Goal: Transaction & Acquisition: Purchase product/service

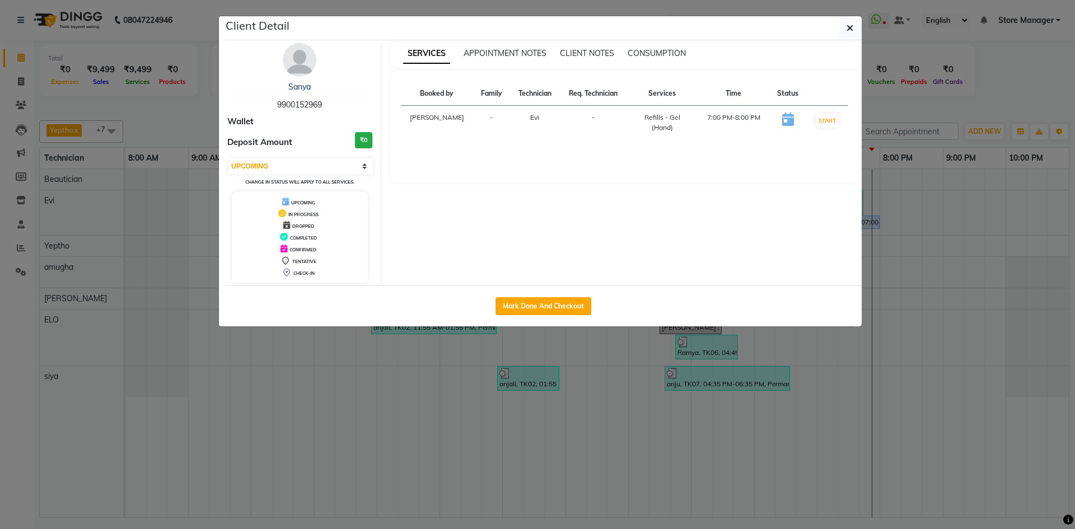
select select "5"
click at [854, 25] on button "button" at bounding box center [850, 27] width 21 height 21
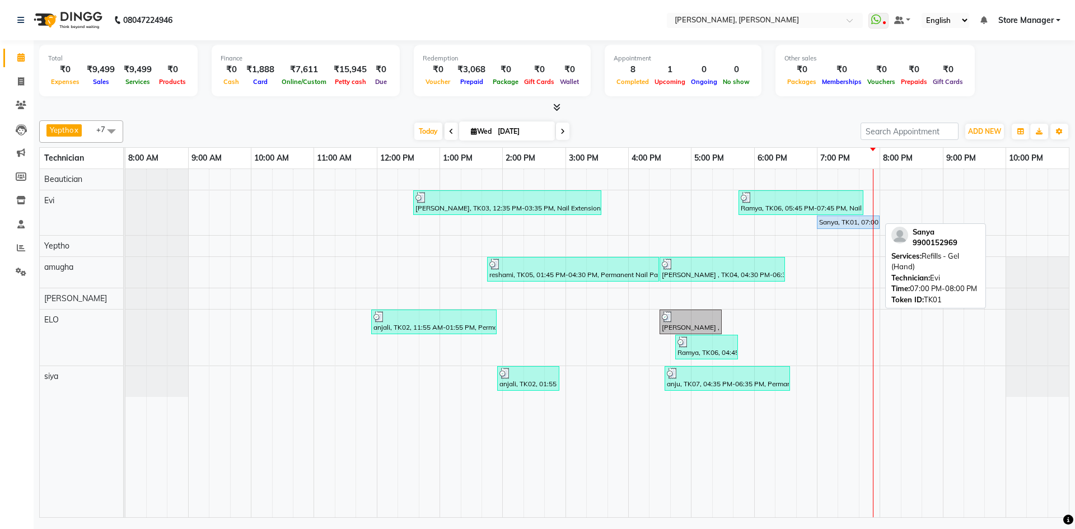
click at [842, 217] on div "Sanya, TK01, 07:00 PM-08:00 PM, Refills - Gel (Hand)" at bounding box center [848, 222] width 60 height 10
select select "5"
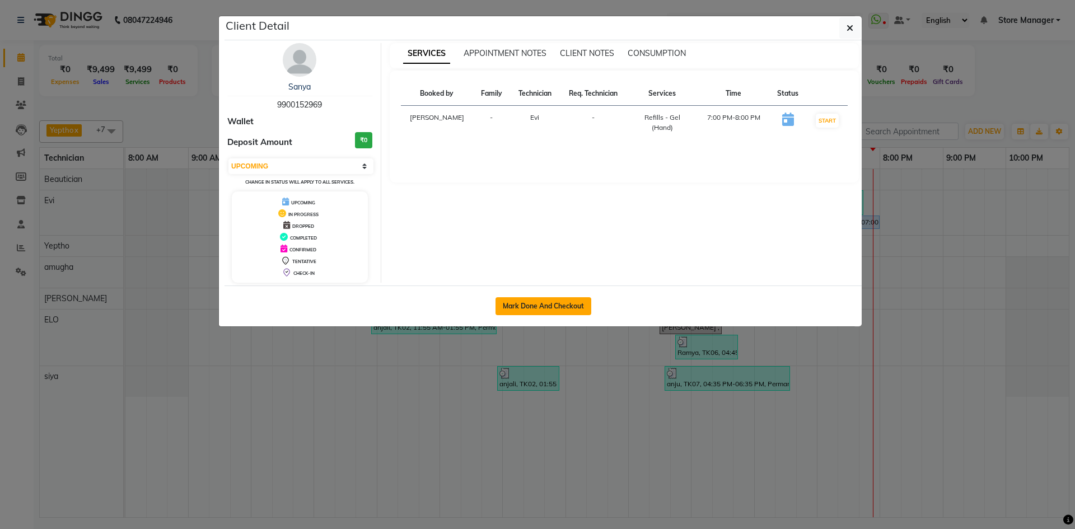
click at [544, 305] on button "Mark Done And Checkout" at bounding box center [544, 306] width 96 height 18
select select "service"
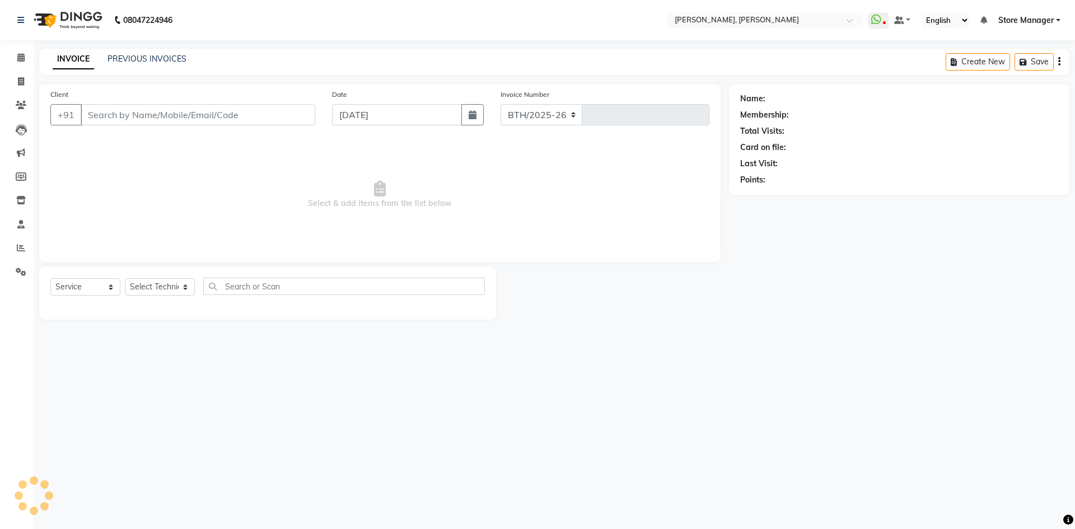
select select "7173"
type input "1312"
type input "99******69"
select select "61635"
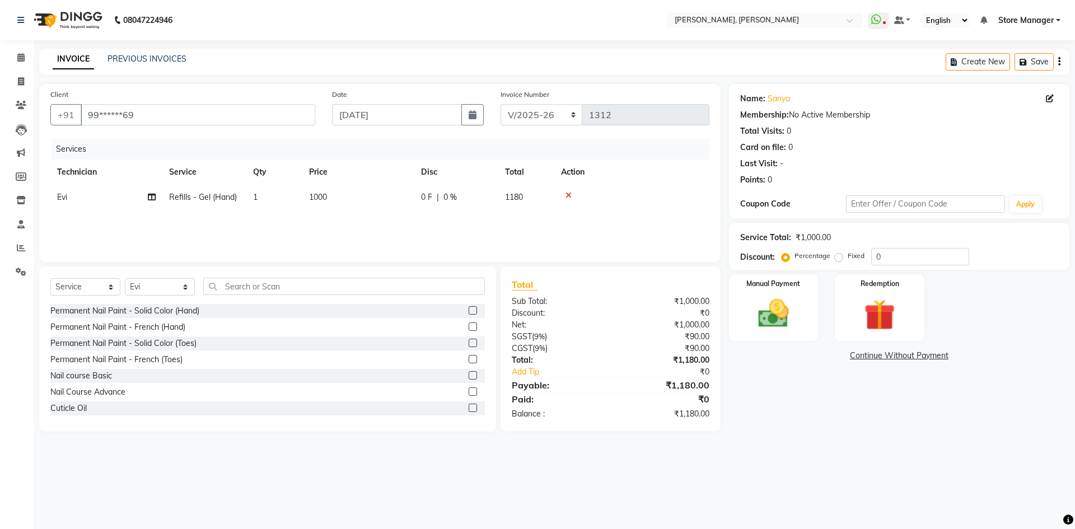
click at [570, 192] on icon at bounding box center [569, 196] width 6 height 8
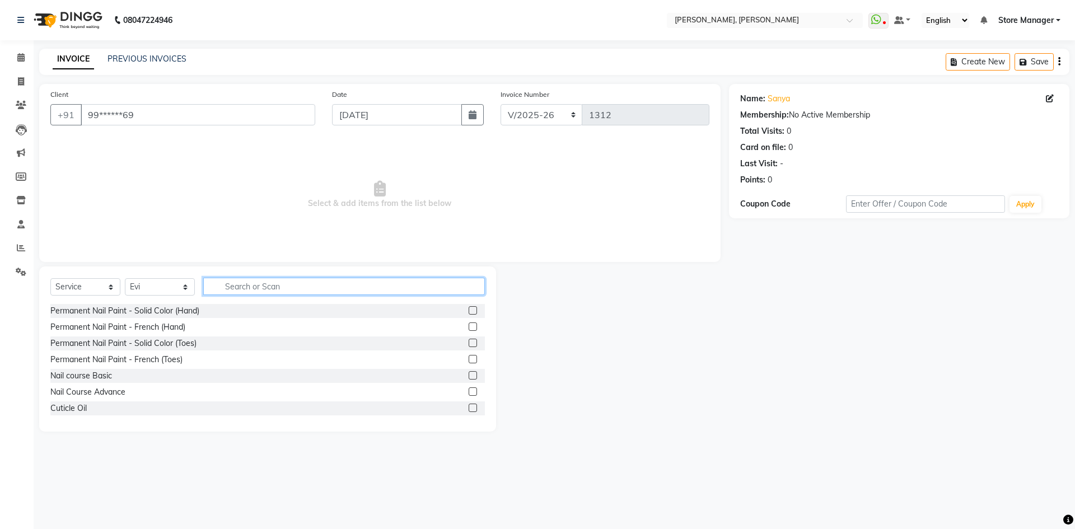
click at [302, 285] on input "text" at bounding box center [344, 286] width 282 height 17
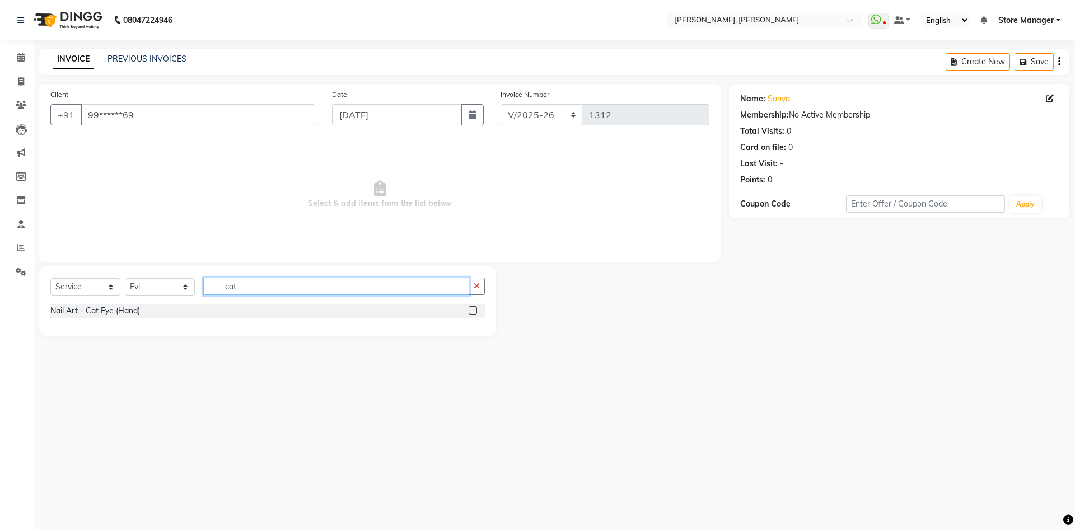
type input "cat"
click at [473, 309] on label at bounding box center [473, 310] width 8 height 8
click at [473, 309] on input "checkbox" at bounding box center [472, 311] width 7 height 7
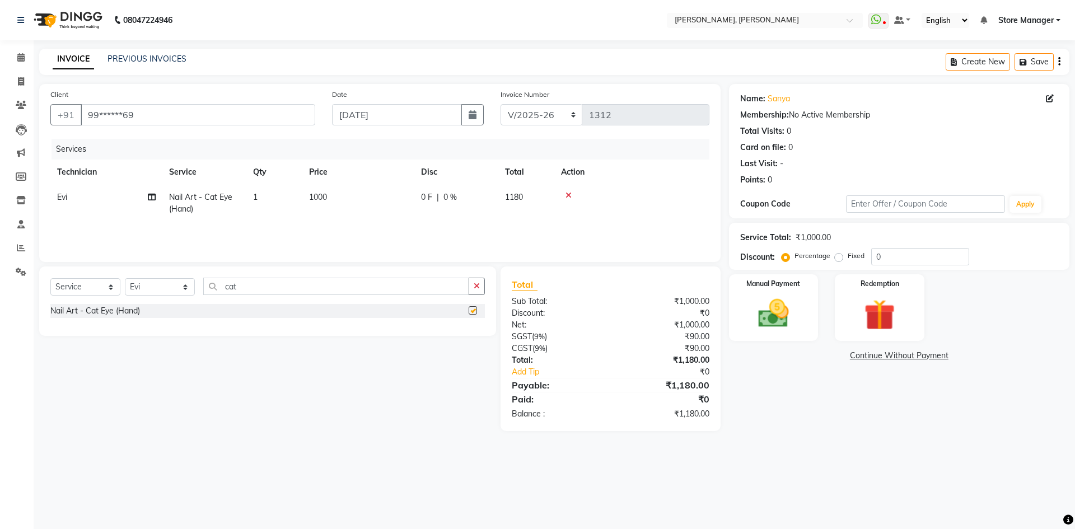
checkbox input "false"
click at [476, 285] on icon "button" at bounding box center [477, 286] width 6 height 8
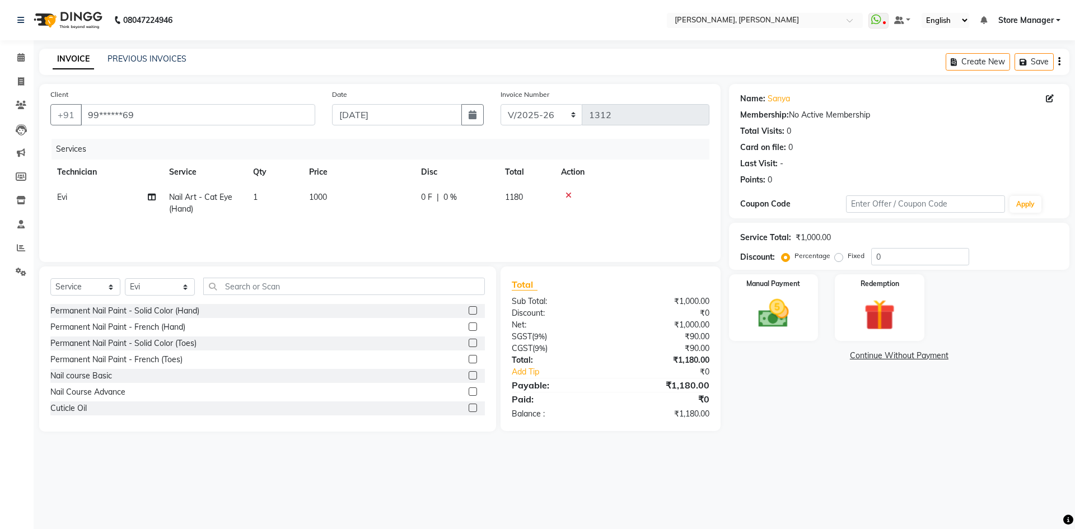
click at [469, 308] on label at bounding box center [473, 310] width 8 height 8
click at [469, 308] on input "checkbox" at bounding box center [472, 311] width 7 height 7
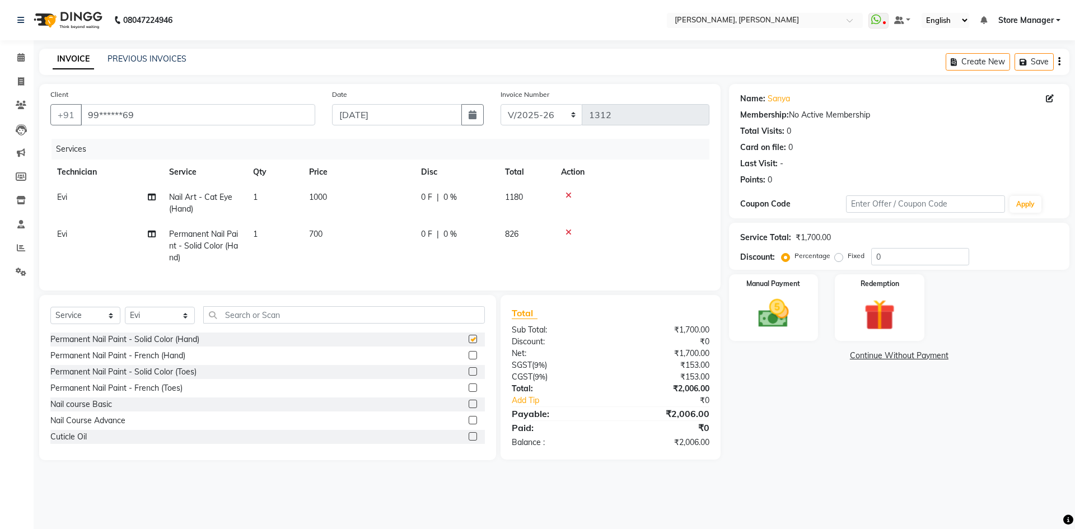
checkbox input "false"
click at [283, 324] on input "text" at bounding box center [344, 314] width 282 height 17
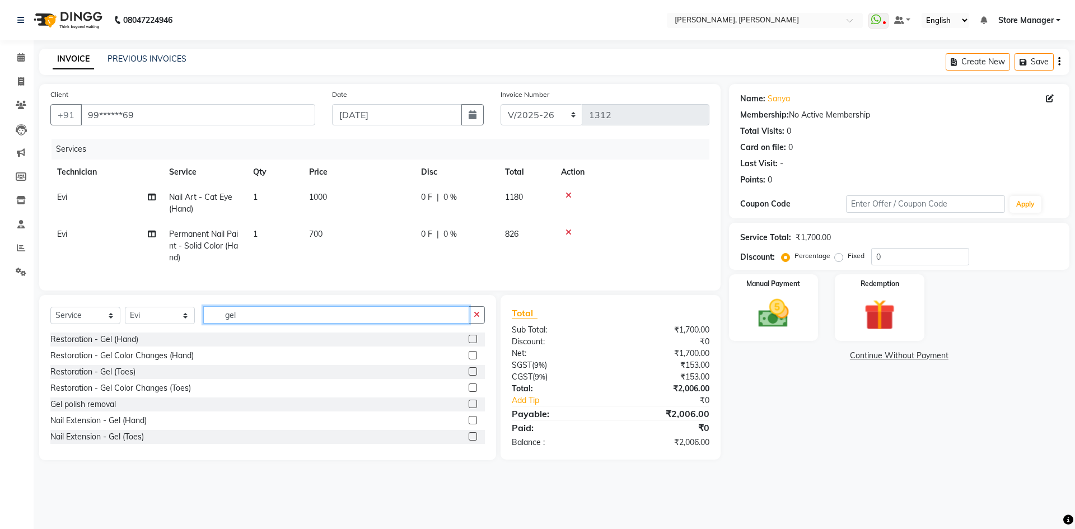
type input "gel"
click at [469, 408] on label at bounding box center [473, 404] width 8 height 8
click at [469, 408] on input "checkbox" at bounding box center [472, 404] width 7 height 7
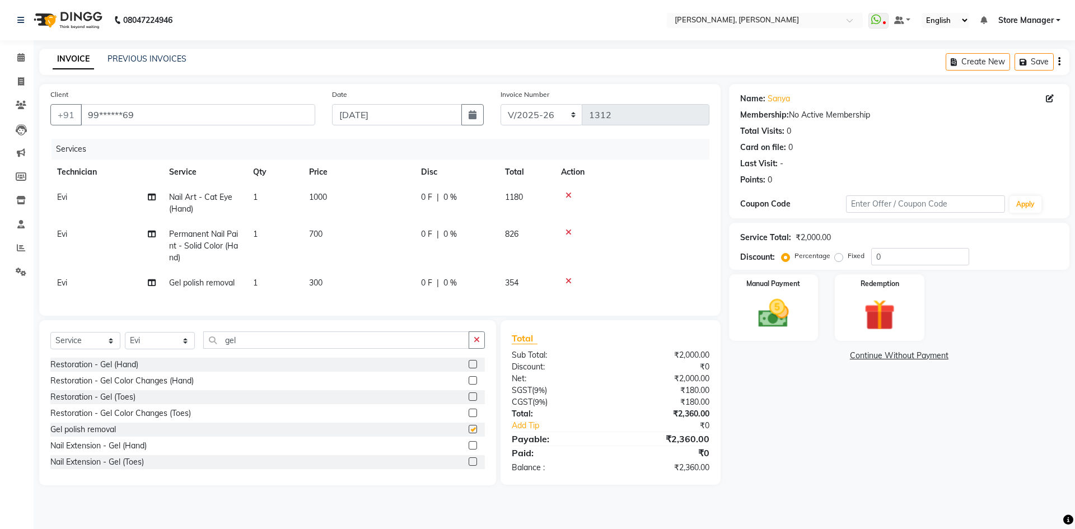
checkbox input "false"
click at [480, 344] on icon "button" at bounding box center [477, 340] width 6 height 8
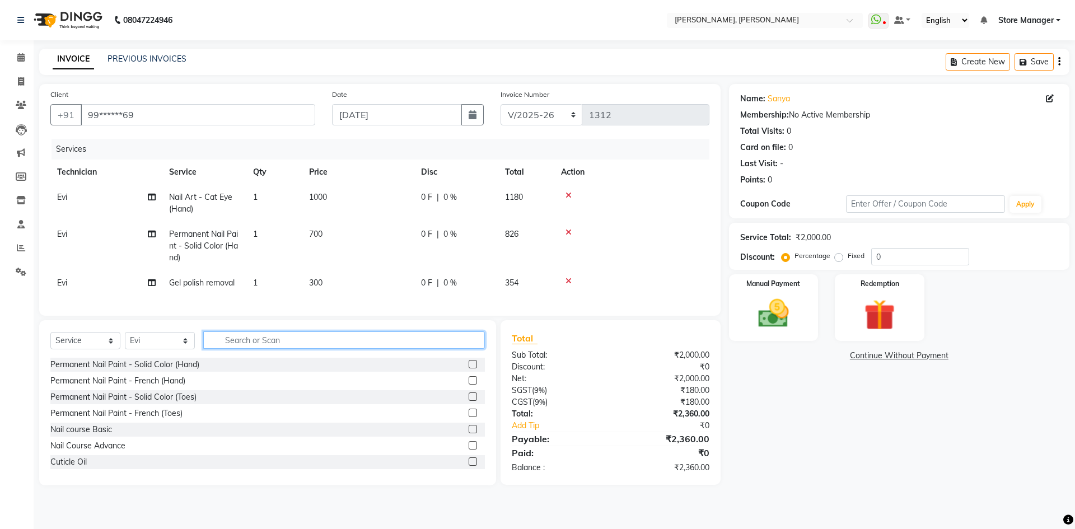
click at [250, 346] on input "text" at bounding box center [344, 340] width 282 height 17
type input "ex"
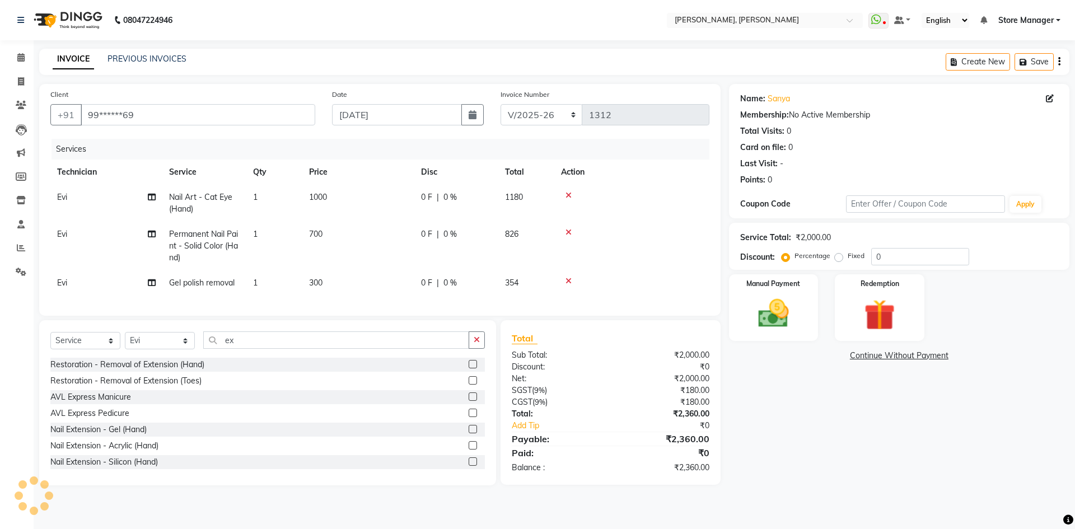
click at [469, 450] on label at bounding box center [473, 445] width 8 height 8
click at [469, 450] on input "checkbox" at bounding box center [472, 446] width 7 height 7
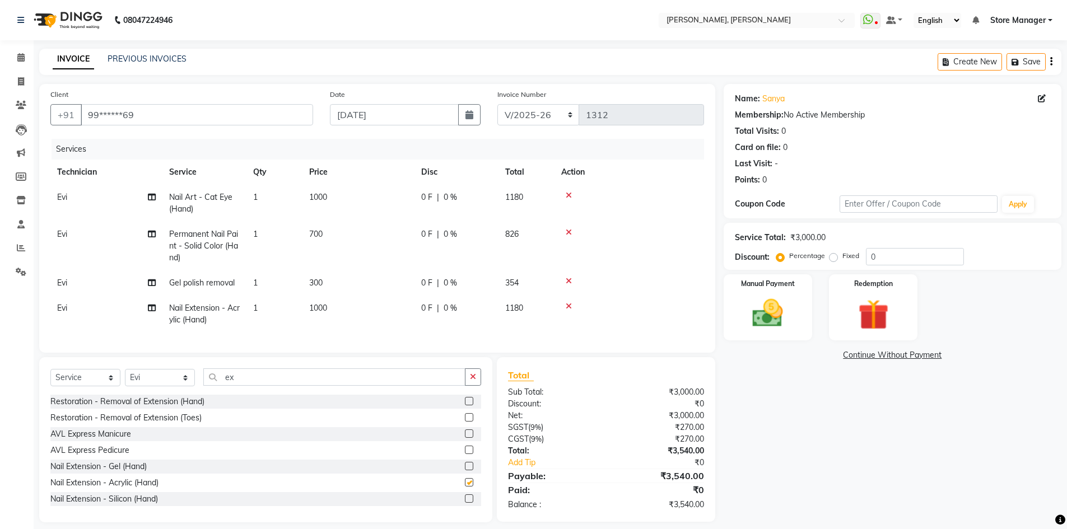
checkbox input "false"
click at [302, 386] on input "ex" at bounding box center [334, 377] width 262 height 17
type input "e"
click at [345, 311] on td "1000" at bounding box center [358, 314] width 112 height 37
select select "61635"
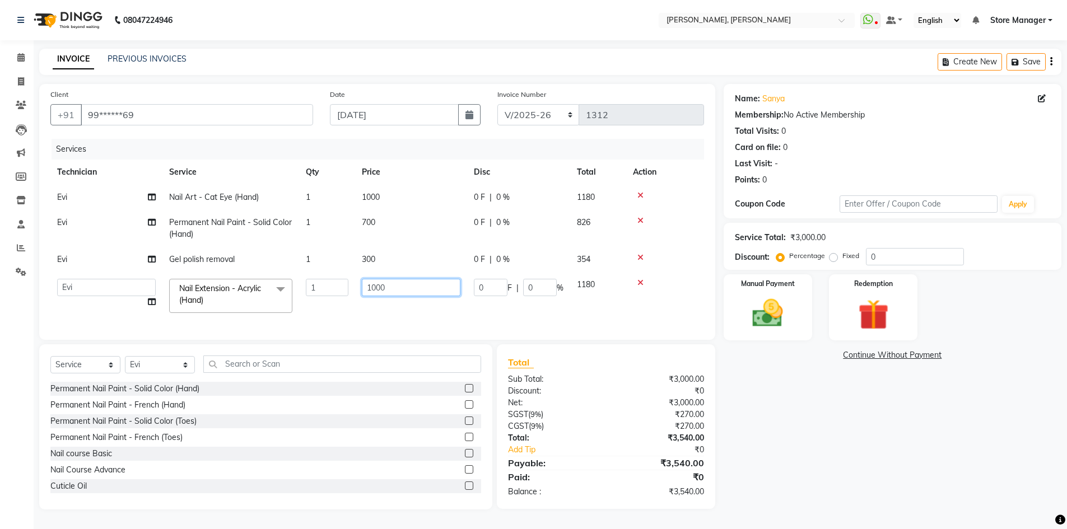
click at [392, 288] on input "1000" at bounding box center [411, 287] width 99 height 17
type input "1"
type input "200"
click at [366, 305] on td "200" at bounding box center [411, 296] width 112 height 48
select select "61635"
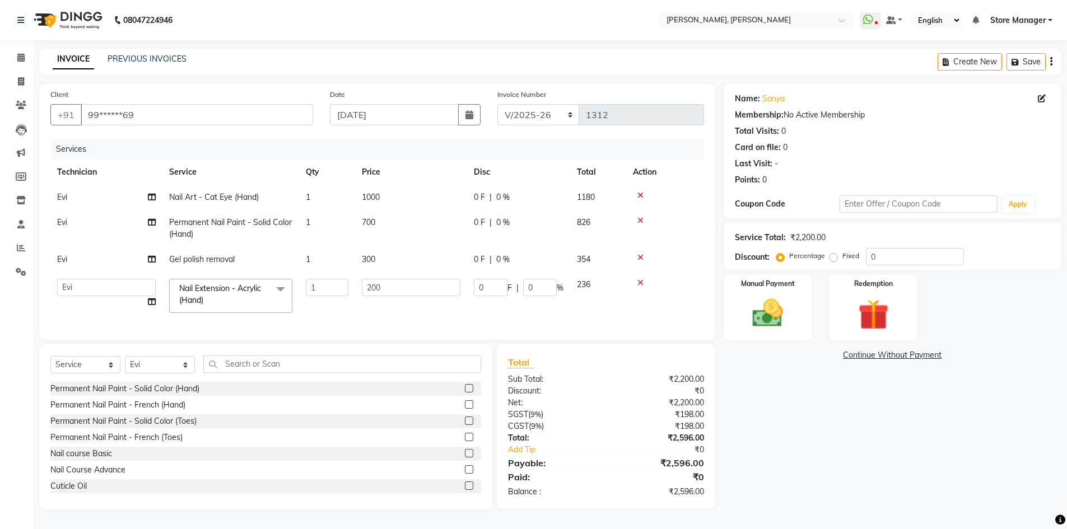
click at [418, 310] on td "200" at bounding box center [411, 296] width 112 height 48
click at [408, 241] on td "700" at bounding box center [411, 228] width 112 height 37
select select "61635"
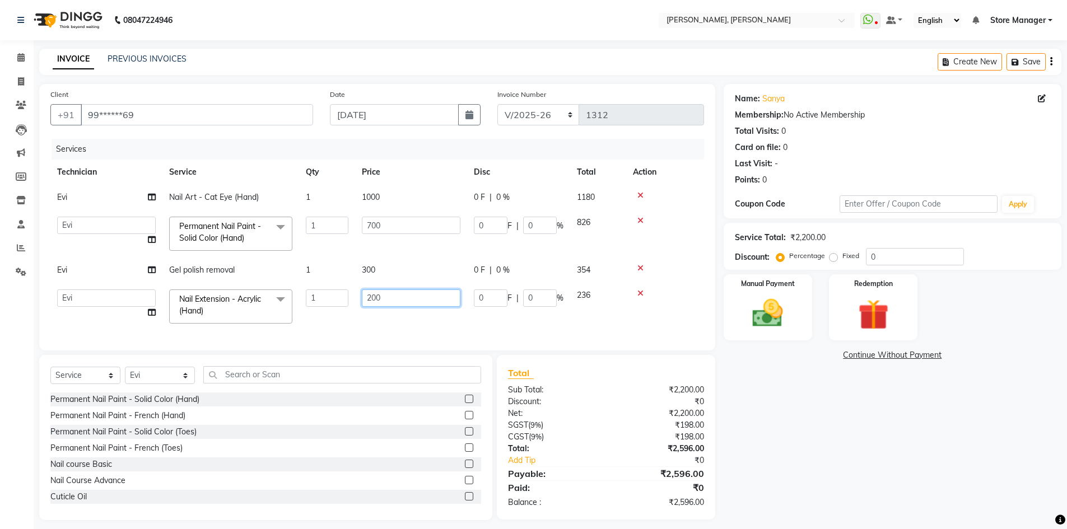
click at [379, 298] on input "200" at bounding box center [411, 298] width 99 height 17
click at [385, 269] on td "300" at bounding box center [411, 270] width 112 height 25
select select "61635"
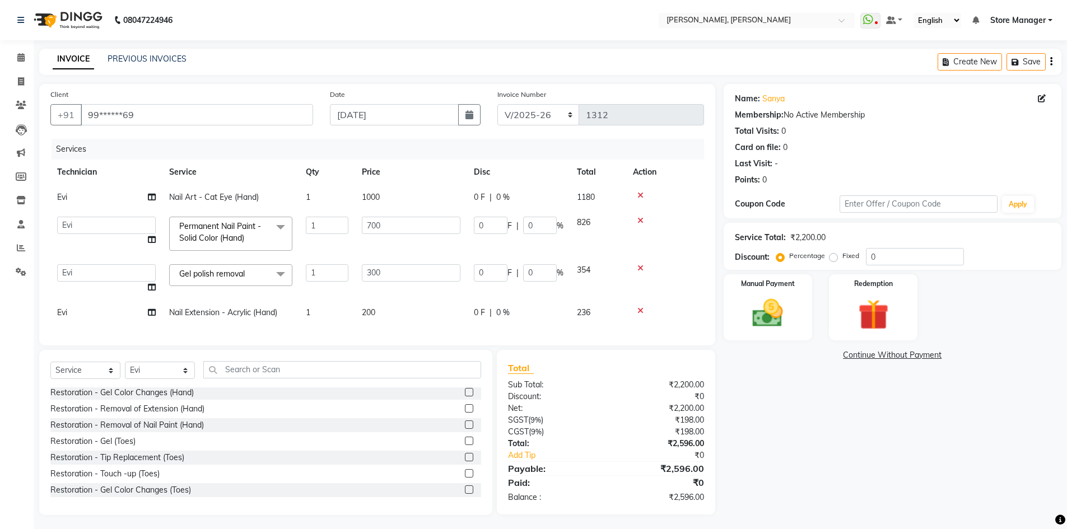
scroll to position [280, 0]
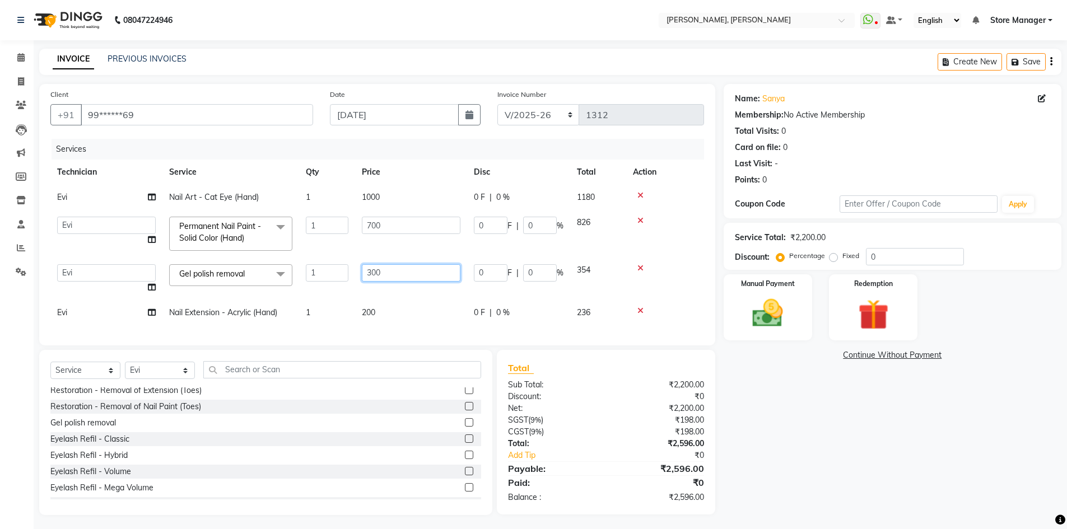
click at [362, 281] on td "300" at bounding box center [411, 279] width 112 height 43
click at [425, 297] on tbody "Evi Nail Art - Cat Eye (Hand) 1 1000 0 F | 0 % 1180 amugha Beautician durgesh E…" at bounding box center [377, 255] width 654 height 141
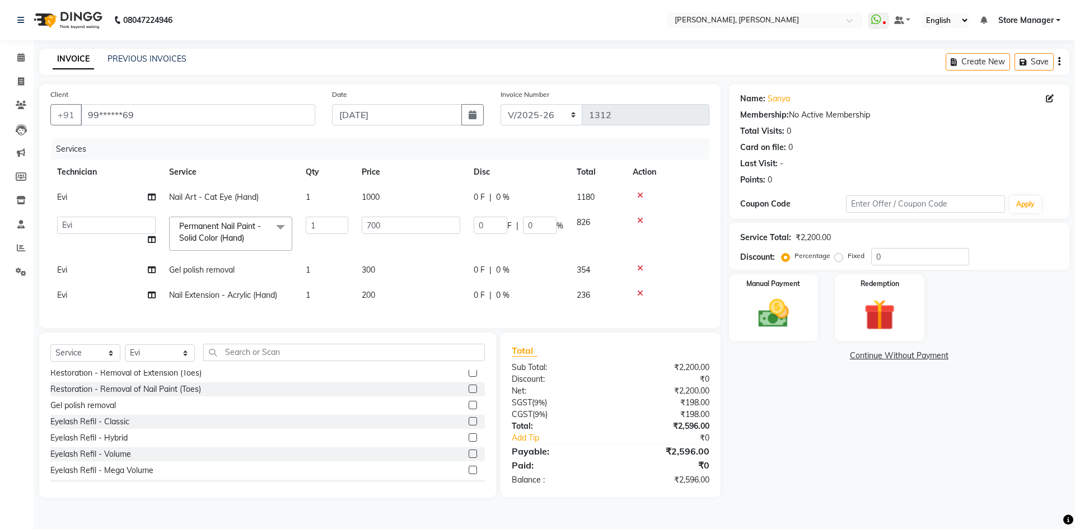
click at [435, 252] on td "700" at bounding box center [411, 234] width 112 height 48
click at [413, 199] on td "1000" at bounding box center [411, 197] width 112 height 25
select select "61635"
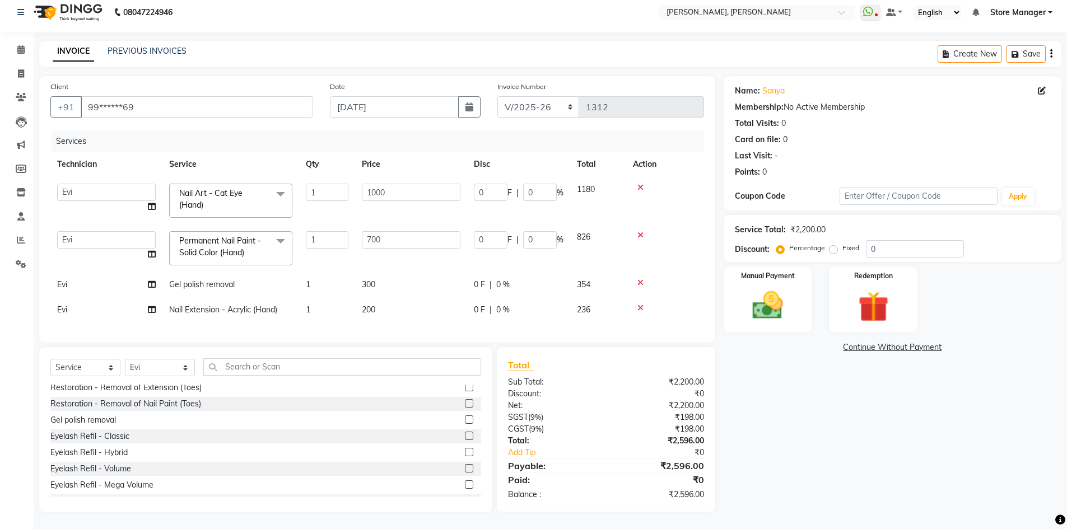
scroll to position [16, 0]
click at [886, 245] on input "0" at bounding box center [915, 248] width 98 height 17
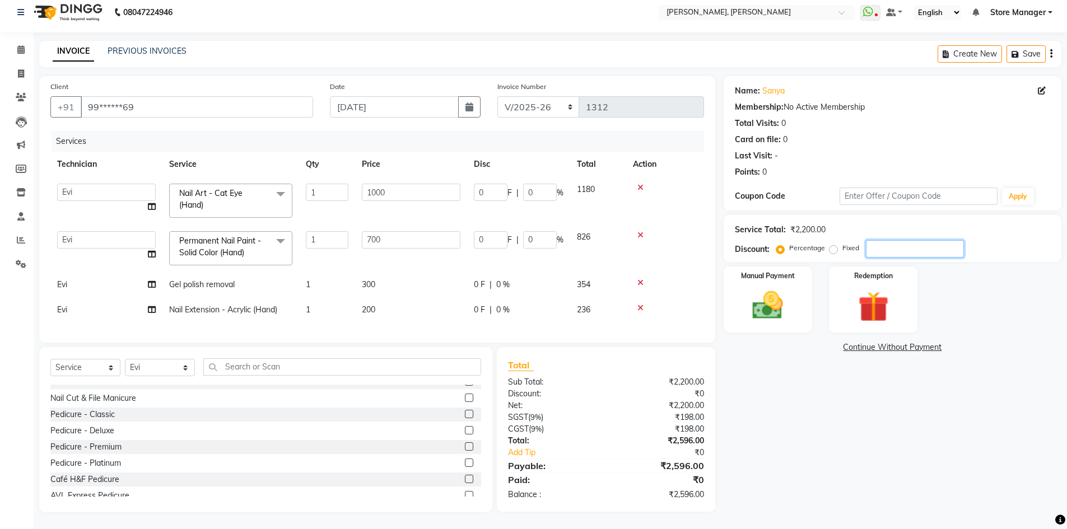
scroll to position [700, 0]
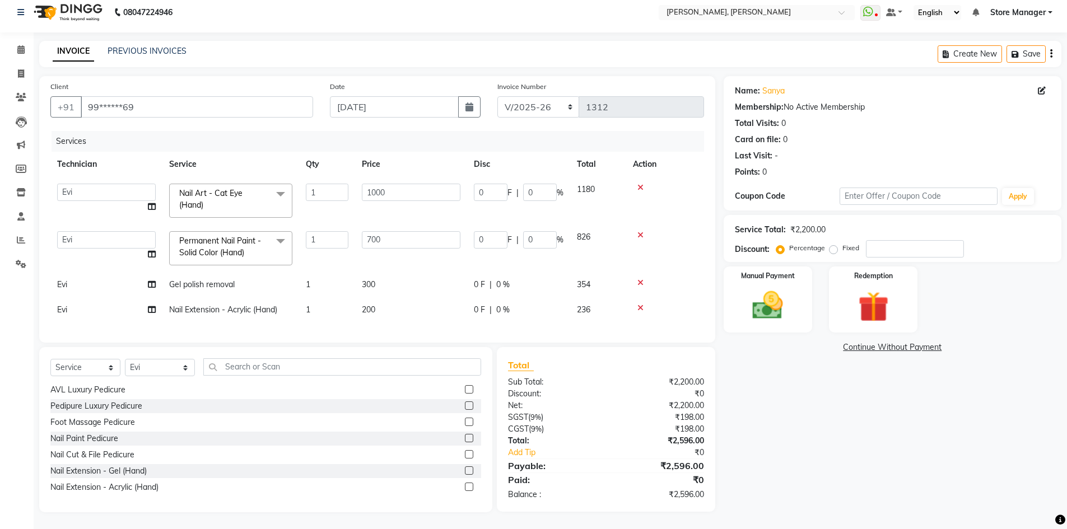
click at [852, 414] on div "Name: Sanya Membership: No Active Membership Total Visits: 0 Card on file: 0 La…" at bounding box center [897, 294] width 346 height 436
click at [767, 292] on img at bounding box center [768, 305] width 52 height 36
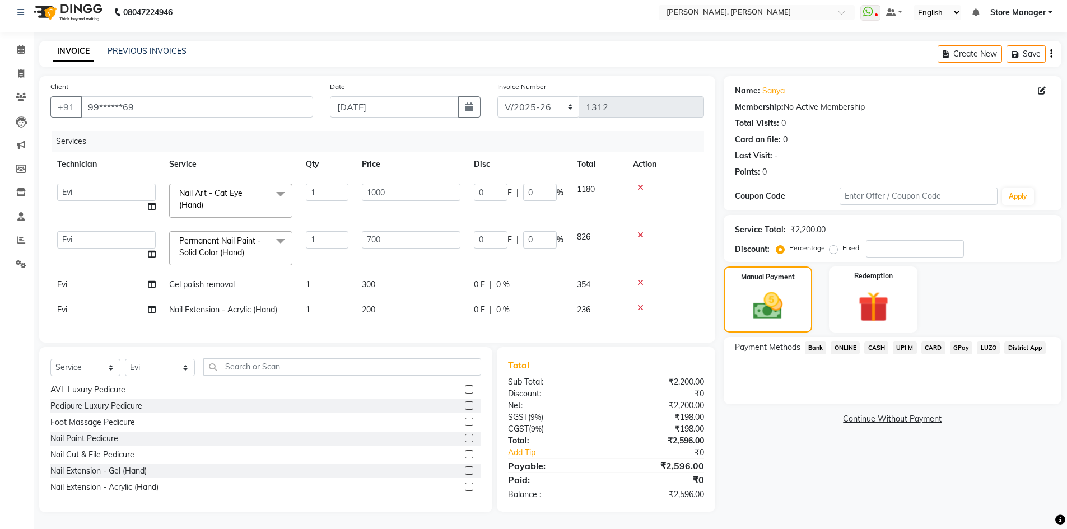
click at [813, 447] on div "Name: Sanya Membership: No Active Membership Total Visits: 0 Card on file: 0 La…" at bounding box center [897, 294] width 346 height 436
click at [201, 96] on input "99******69" at bounding box center [197, 106] width 232 height 21
click at [406, 235] on input "700" at bounding box center [411, 239] width 99 height 17
click at [407, 181] on td "1000" at bounding box center [411, 201] width 112 height 48
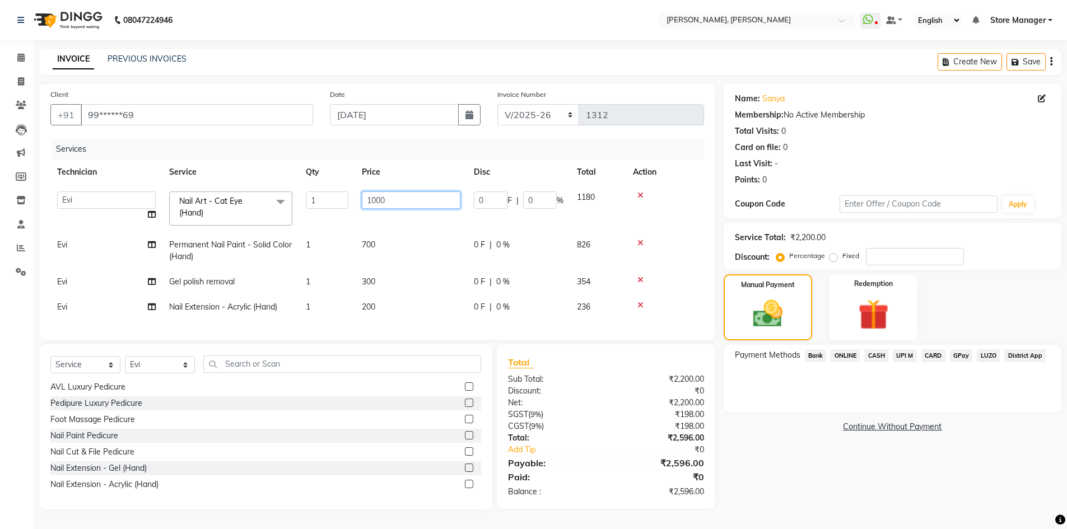
scroll to position [6, 0]
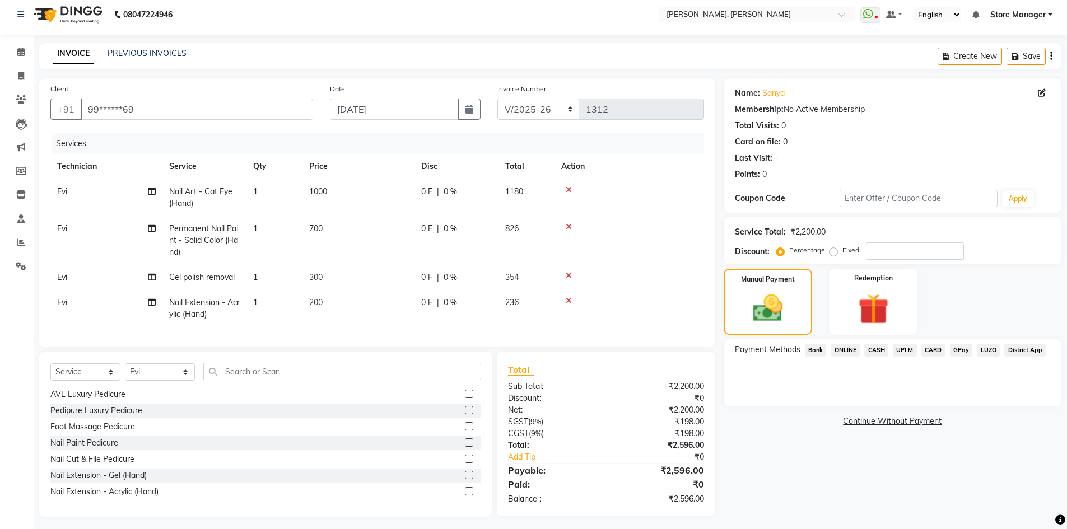
click at [418, 234] on tr "Evi Permanent Nail Paint - Solid Color (Hand) 1 700 0 F | 0 % 826" at bounding box center [377, 240] width 654 height 49
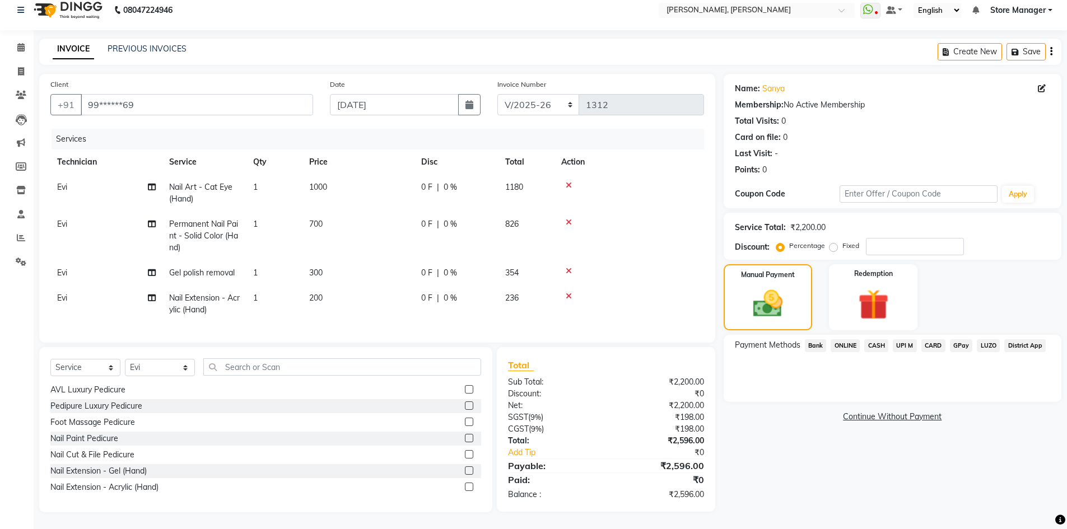
scroll to position [18, 0]
click at [770, 293] on img at bounding box center [768, 303] width 50 height 35
click at [847, 339] on span "ONLINE" at bounding box center [845, 345] width 29 height 13
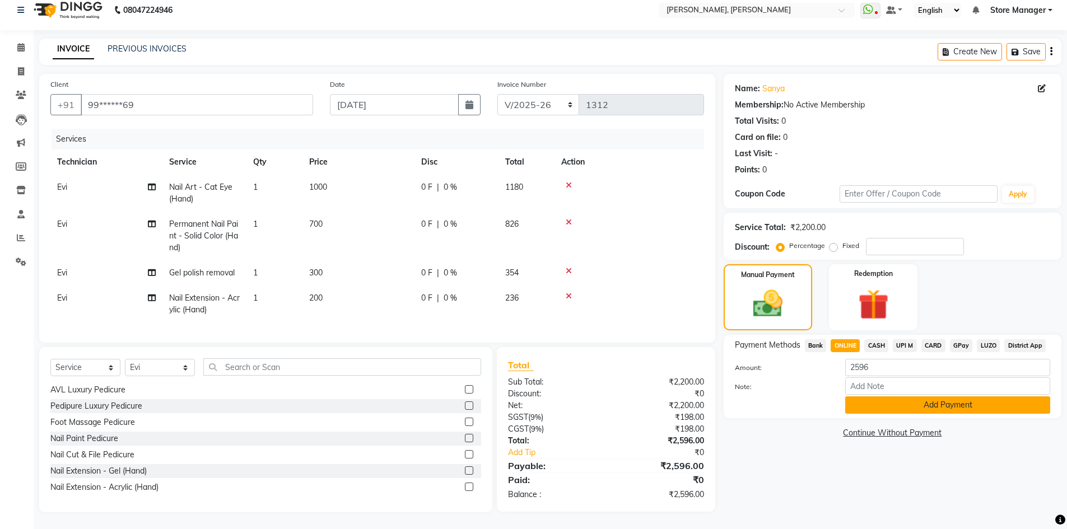
click at [937, 397] on button "Add Payment" at bounding box center [947, 405] width 205 height 17
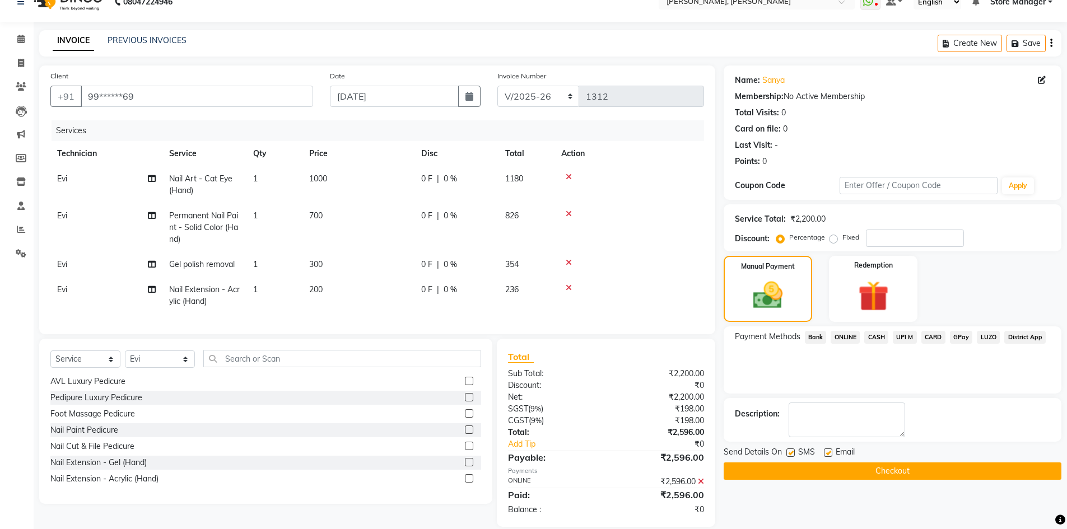
click at [921, 466] on button "Checkout" at bounding box center [893, 471] width 338 height 17
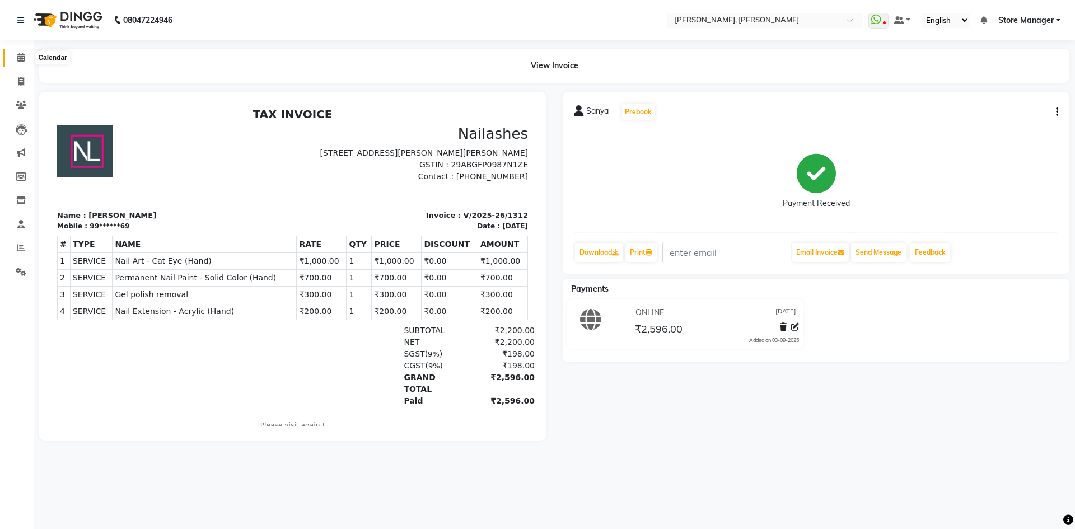
click at [16, 57] on span at bounding box center [21, 58] width 20 height 13
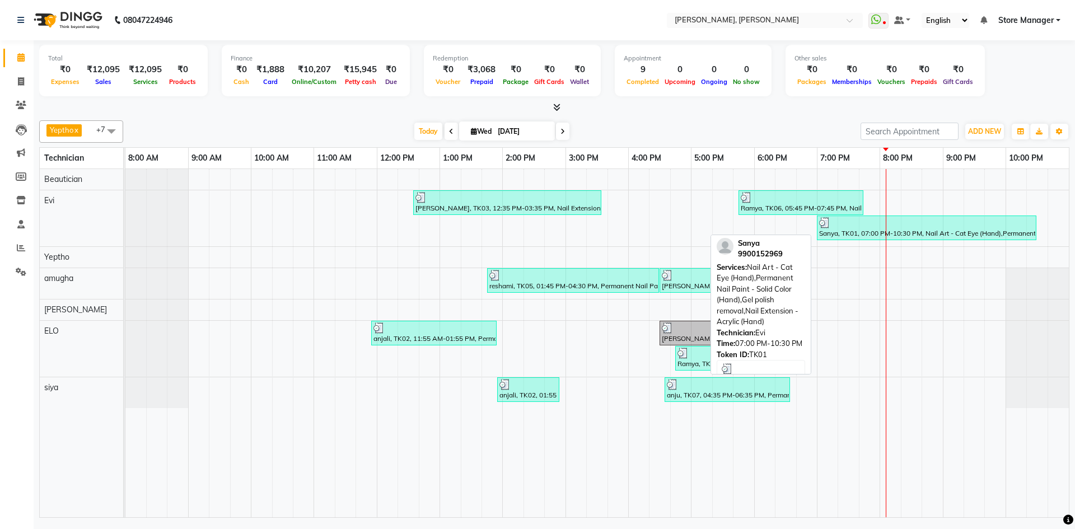
click at [850, 224] on div at bounding box center [926, 222] width 215 height 11
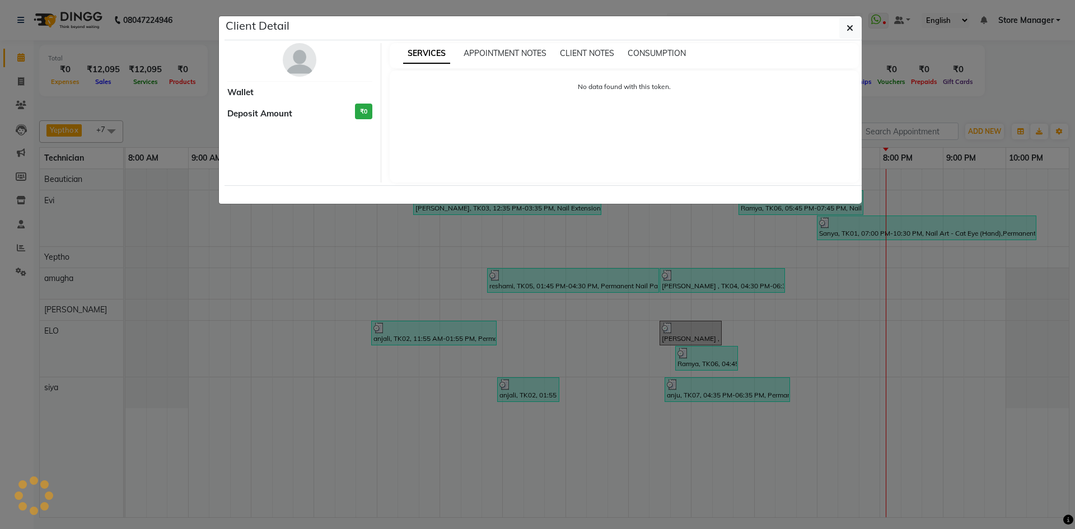
select select "3"
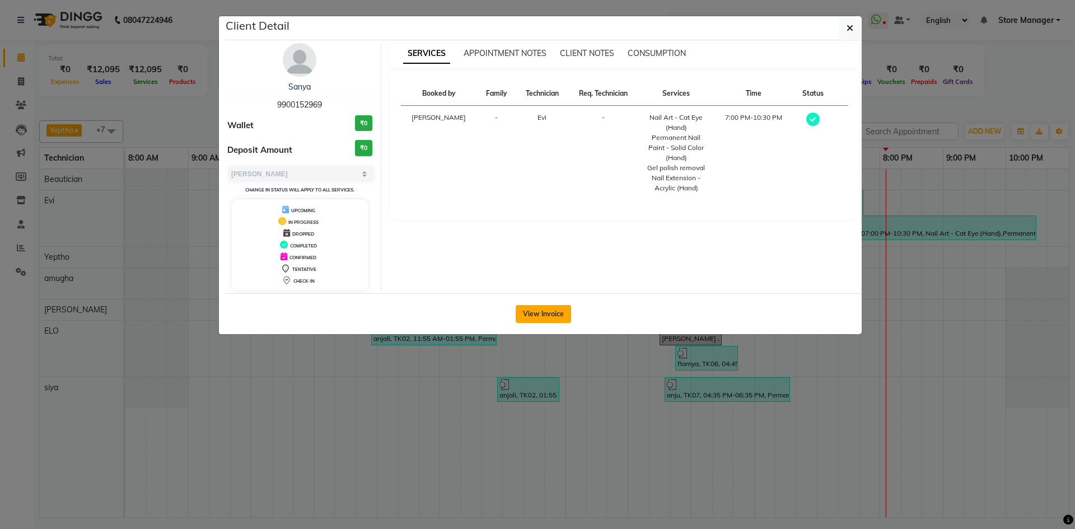
click at [550, 310] on button "View Invoice" at bounding box center [543, 314] width 55 height 18
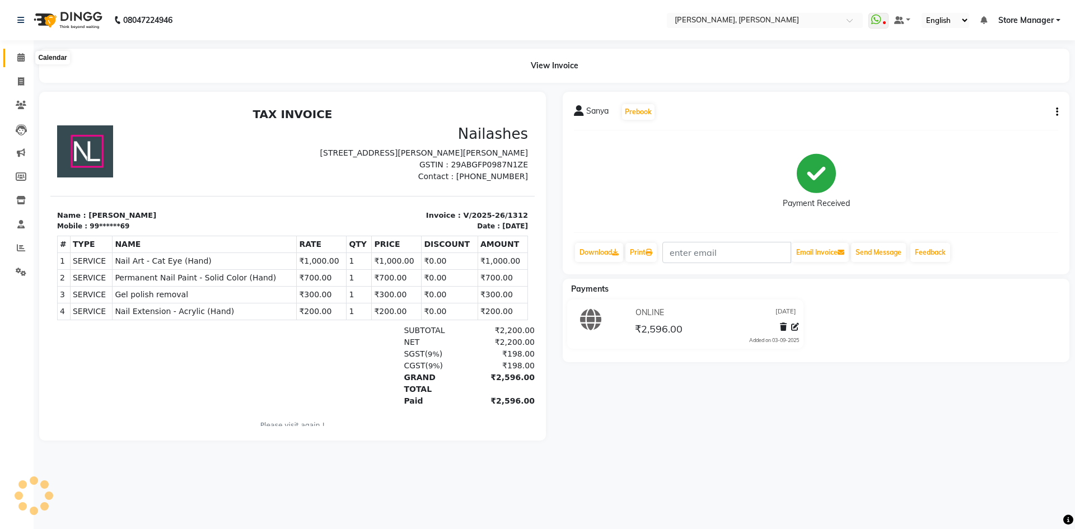
click at [21, 57] on icon at bounding box center [20, 57] width 7 height 8
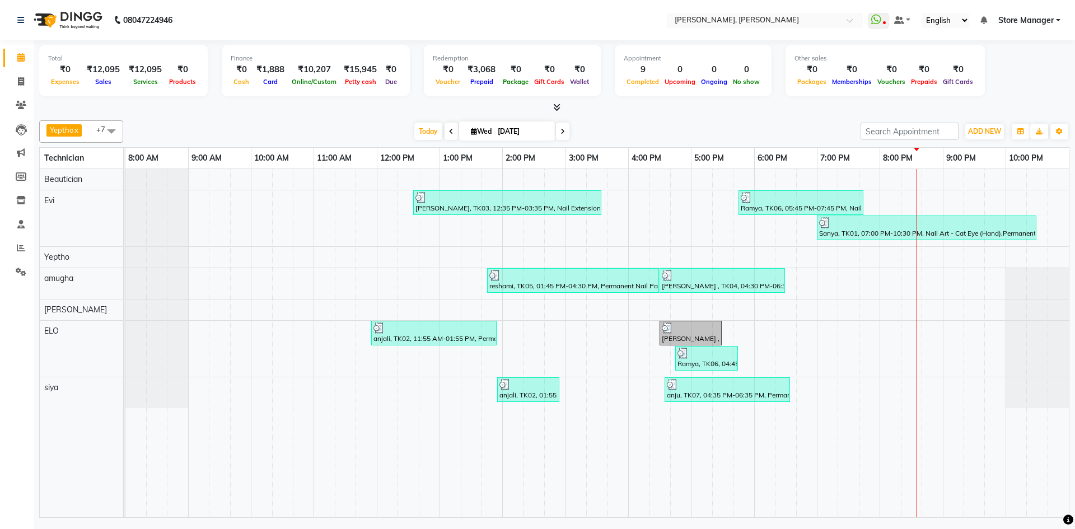
click at [65, 45] on div "Total ₹0 Expenses ₹12,095 Sales ₹12,095 Services ₹0 Products" at bounding box center [123, 71] width 169 height 52
click at [113, 131] on span at bounding box center [111, 130] width 22 height 21
click at [111, 125] on span at bounding box center [111, 130] width 22 height 21
click at [23, 78] on icon at bounding box center [21, 81] width 6 height 8
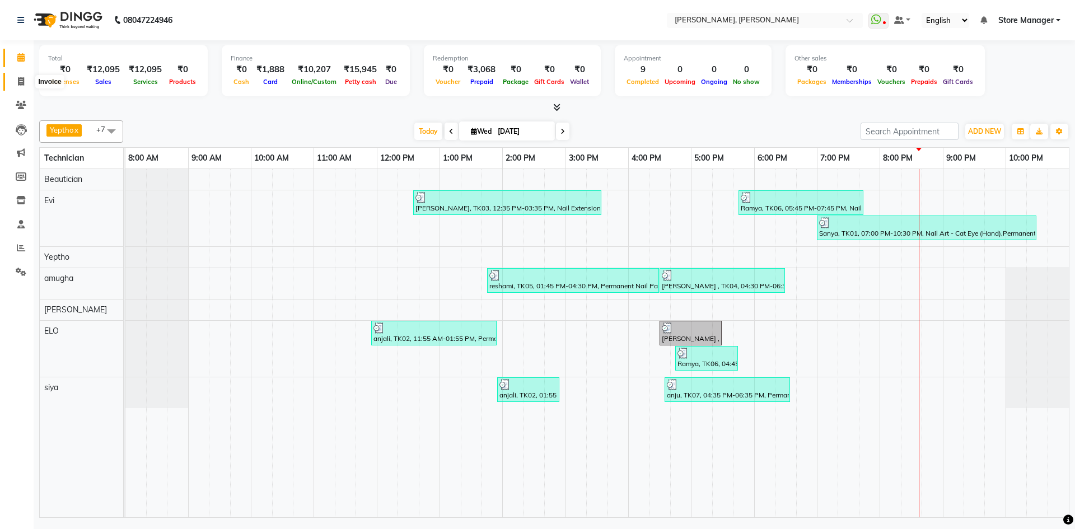
select select "service"
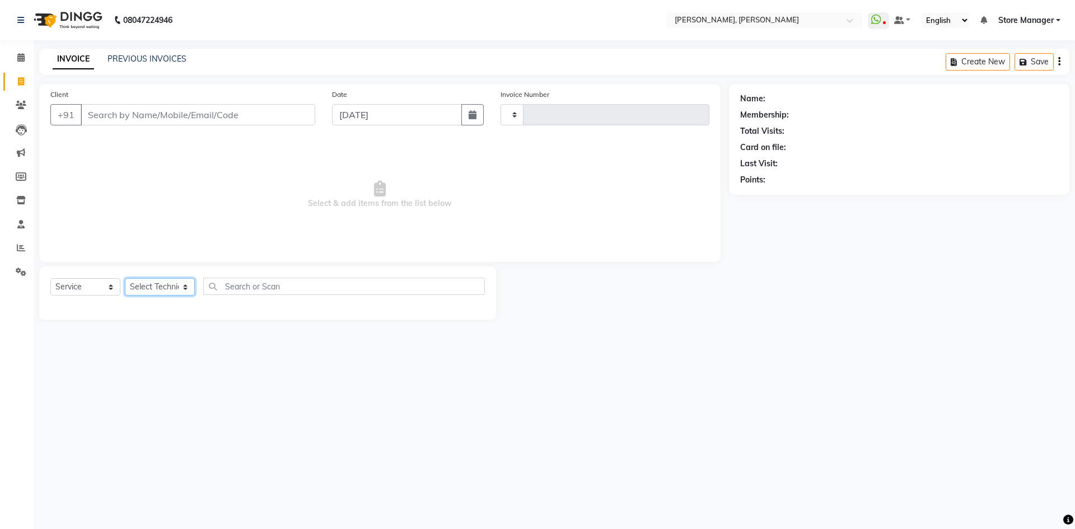
click at [187, 285] on select "Select Technician" at bounding box center [160, 286] width 70 height 17
click at [183, 286] on select "Select Technician" at bounding box center [160, 286] width 70 height 17
click at [186, 286] on select "Select Technician" at bounding box center [160, 286] width 70 height 17
click at [243, 286] on input "text" at bounding box center [344, 286] width 282 height 17
click at [183, 283] on select "Select Technician" at bounding box center [160, 286] width 70 height 17
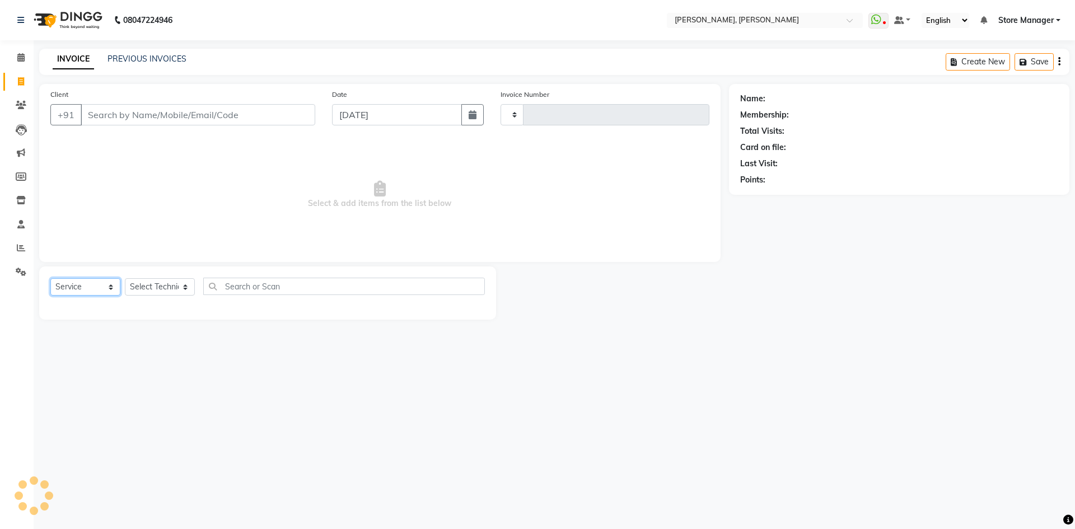
click at [110, 287] on select "Select Service Product Membership Package Voucher Prepaid Gift Card" at bounding box center [85, 286] width 70 height 17
click at [111, 282] on select "Select Service Product Membership Package Voucher Prepaid Gift Card" at bounding box center [85, 286] width 70 height 17
click at [180, 283] on select "Select Technician" at bounding box center [160, 286] width 70 height 17
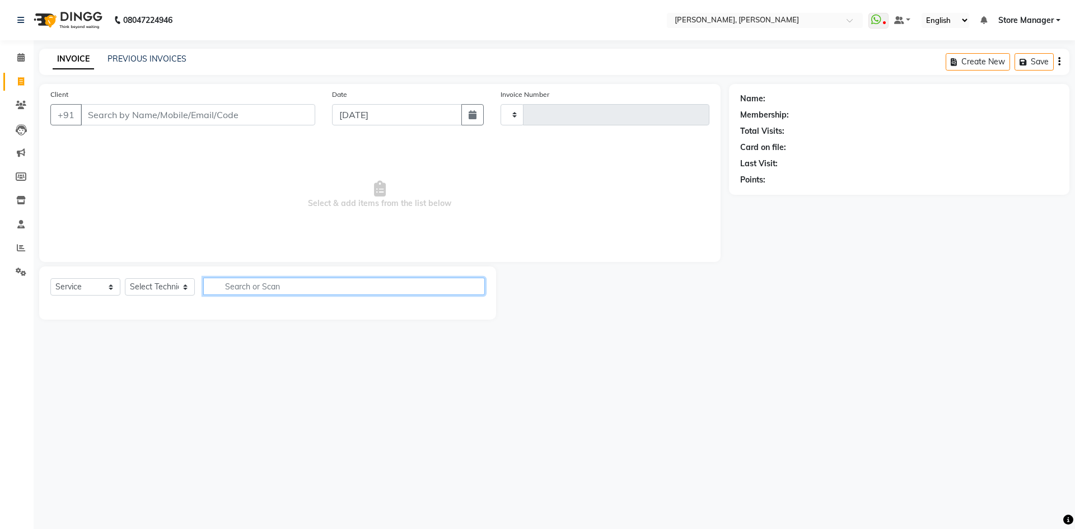
click at [230, 287] on input "text" at bounding box center [344, 286] width 282 height 17
type input "ex"
click at [474, 282] on icon "button" at bounding box center [477, 286] width 6 height 8
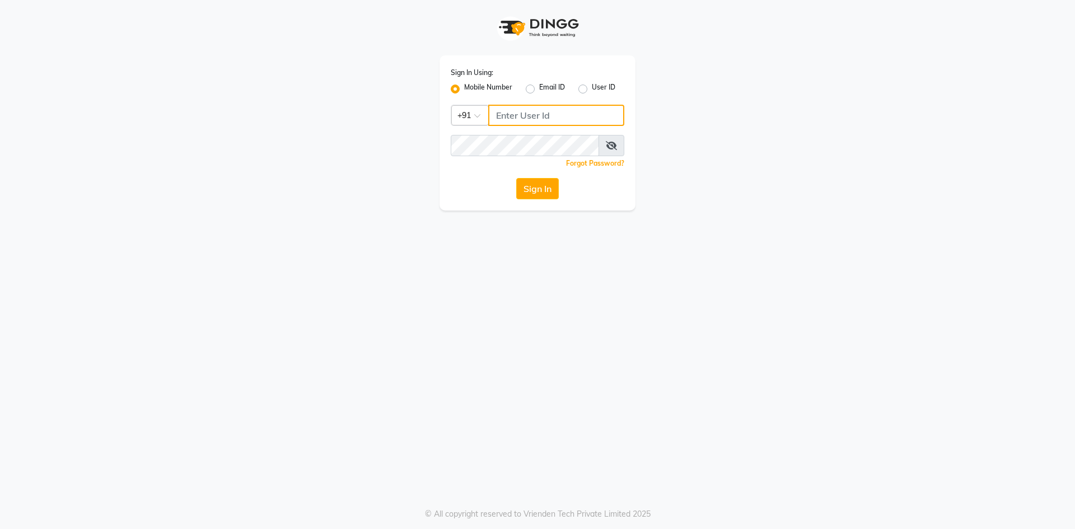
click at [518, 118] on input "Username" at bounding box center [556, 115] width 136 height 21
type input "6364229005"
click at [543, 188] on button "Sign In" at bounding box center [537, 188] width 43 height 21
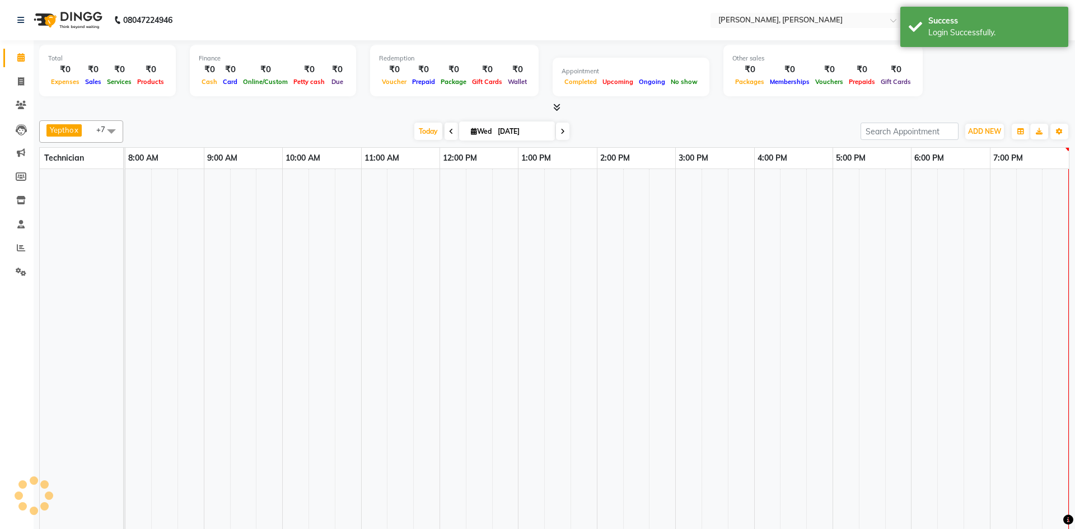
select select "en"
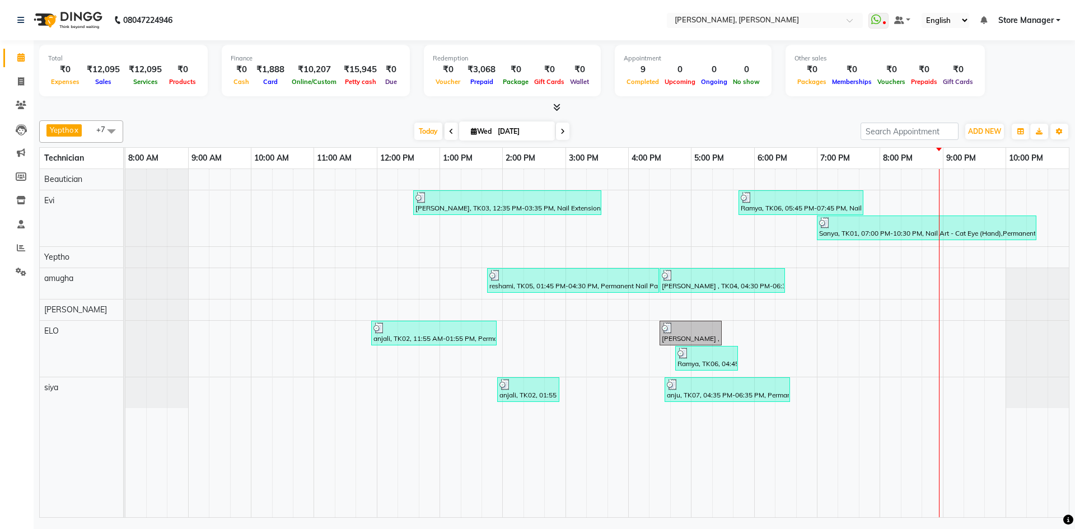
click at [471, 129] on icon at bounding box center [474, 131] width 6 height 7
select select "9"
select select "2025"
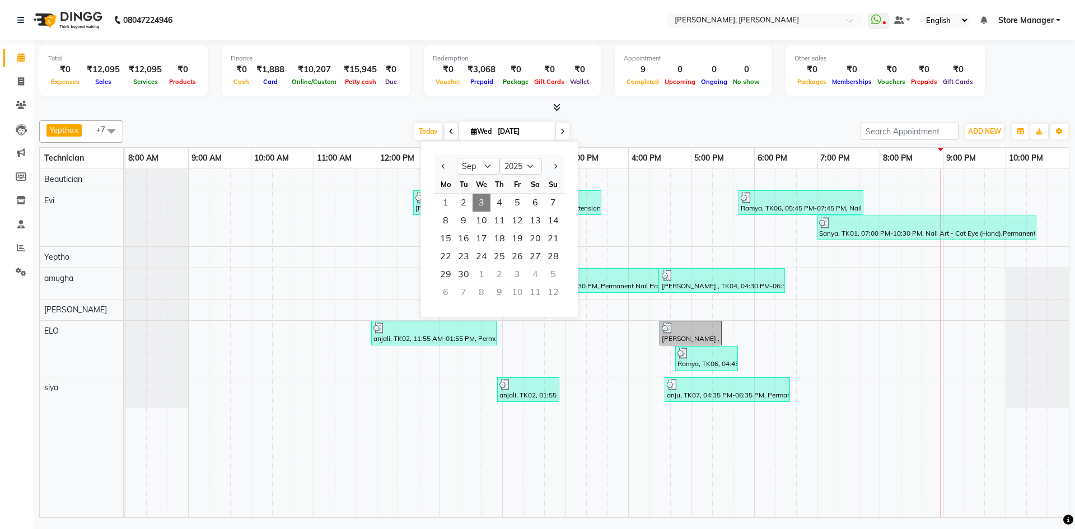
click at [620, 113] on div at bounding box center [554, 108] width 1031 height 12
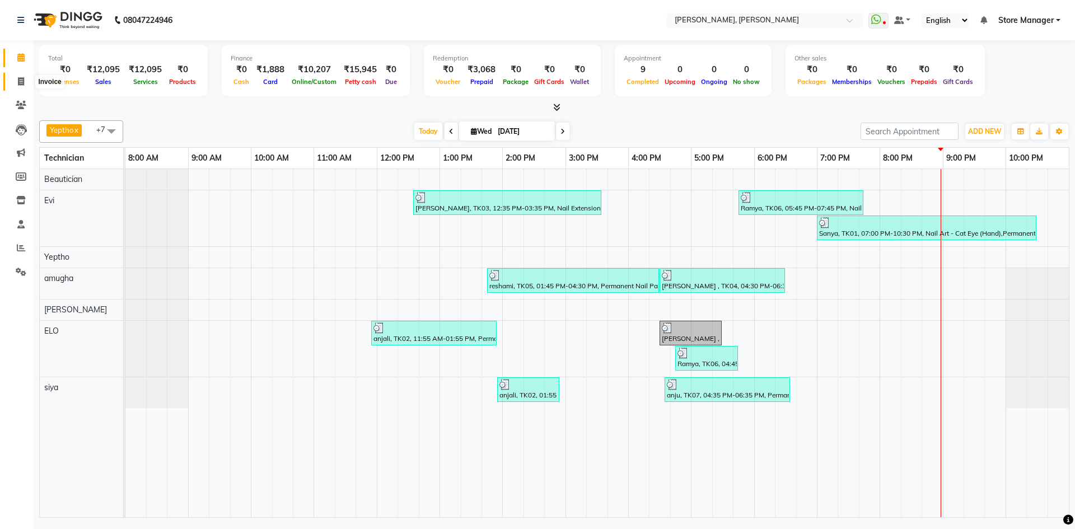
click at [21, 81] on icon at bounding box center [21, 81] width 6 height 8
select select "service"
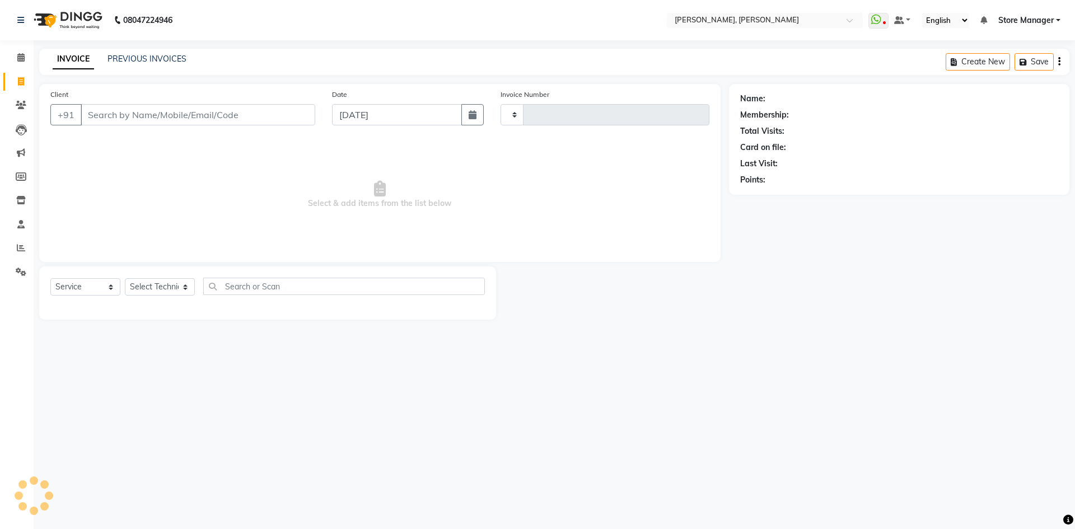
type input "1313"
select select "7173"
click at [186, 285] on select "Select Technician amugha Beautician [PERSON_NAME] Evi MANAGER [PERSON_NAME] [PE…" at bounding box center [160, 286] width 70 height 17
select select "78696"
click at [125, 278] on select "Select Technician amugha Beautician [PERSON_NAME] Evi MANAGER [PERSON_NAME] [PE…" at bounding box center [160, 286] width 70 height 17
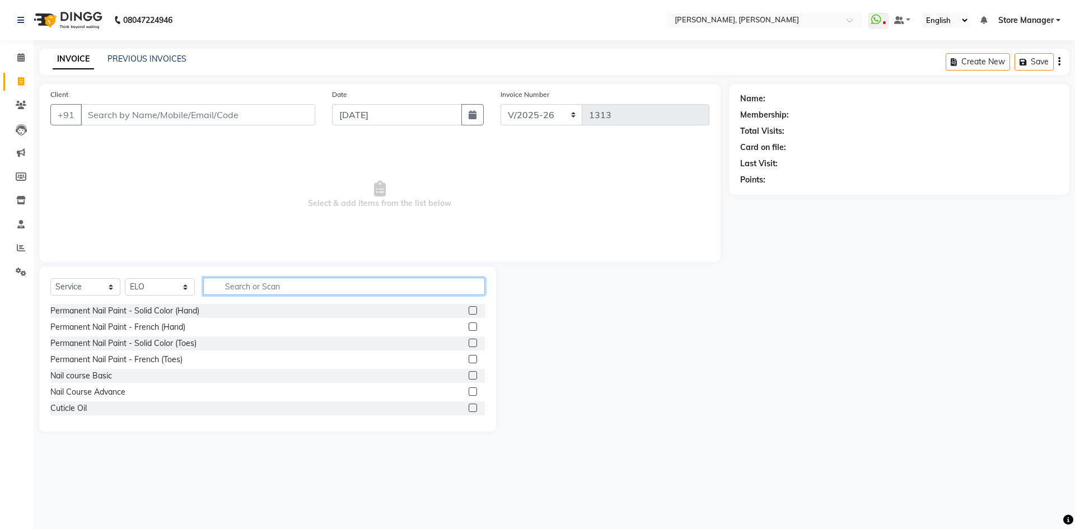
click at [249, 287] on input "text" at bounding box center [344, 286] width 282 height 17
type input "ex"
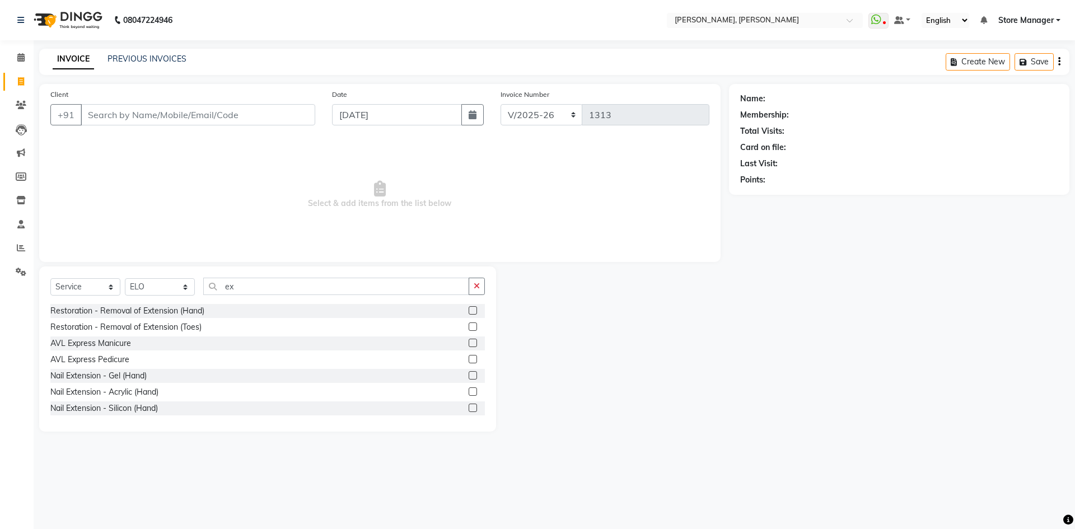
click at [469, 393] on label at bounding box center [473, 392] width 8 height 8
click at [469, 393] on input "checkbox" at bounding box center [472, 392] width 7 height 7
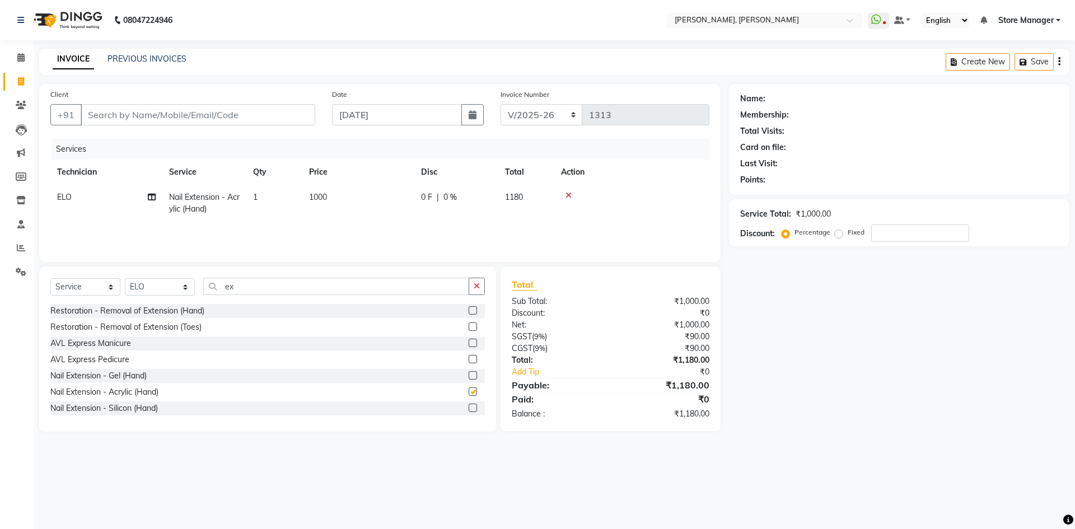
checkbox input "false"
click at [302, 288] on input "ex" at bounding box center [336, 286] width 266 height 17
type input "e"
click at [469, 309] on label at bounding box center [473, 310] width 8 height 8
click at [469, 309] on input "checkbox" at bounding box center [472, 311] width 7 height 7
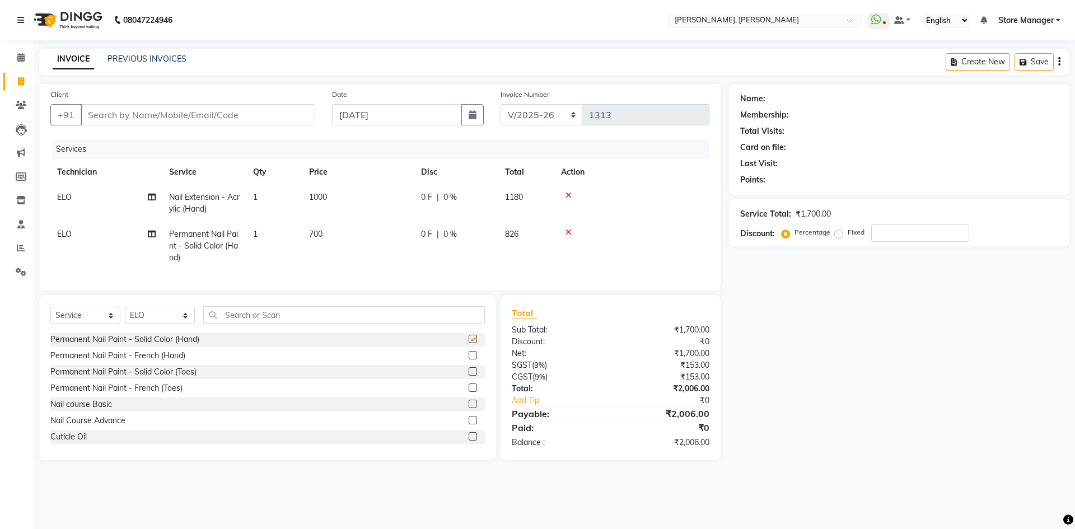
checkbox input "false"
click at [234, 272] on div "Services Technician Service Qty Price Disc Total Action ELO Nail Extension - Ac…" at bounding box center [379, 209] width 659 height 141
click at [570, 231] on icon at bounding box center [569, 233] width 6 height 8
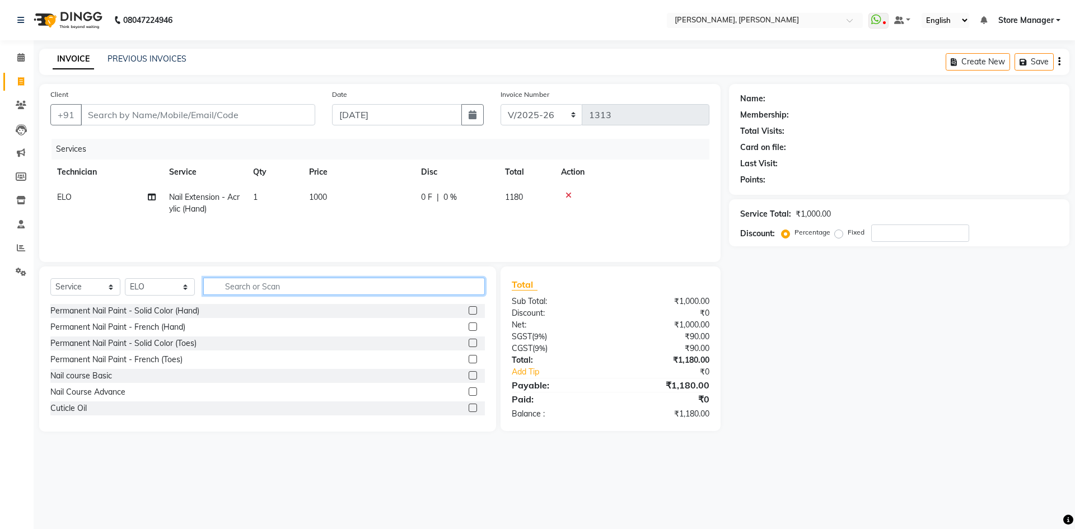
click at [302, 285] on input "text" at bounding box center [344, 286] width 282 height 17
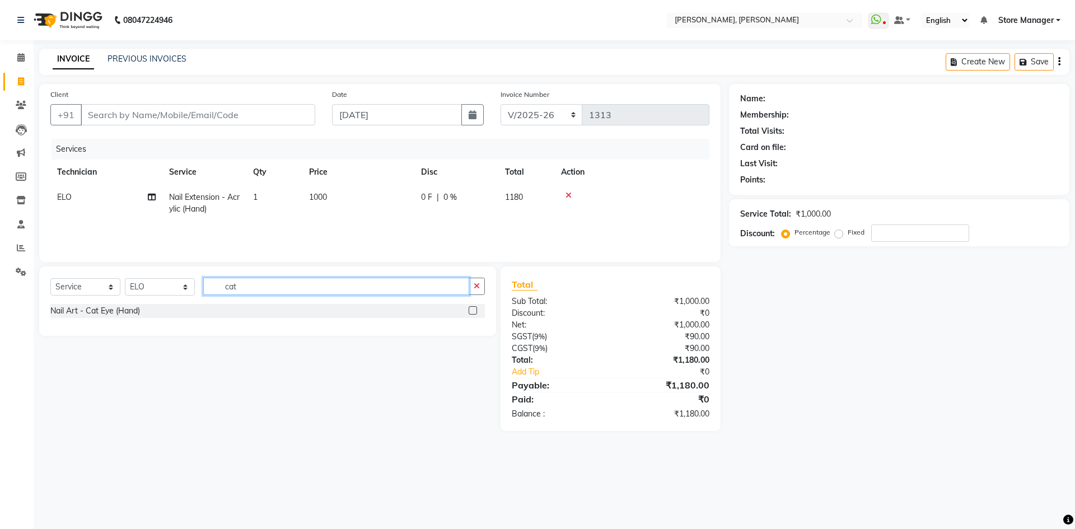
type input "cat"
click at [475, 309] on label at bounding box center [473, 310] width 8 height 8
click at [475, 309] on input "checkbox" at bounding box center [472, 311] width 7 height 7
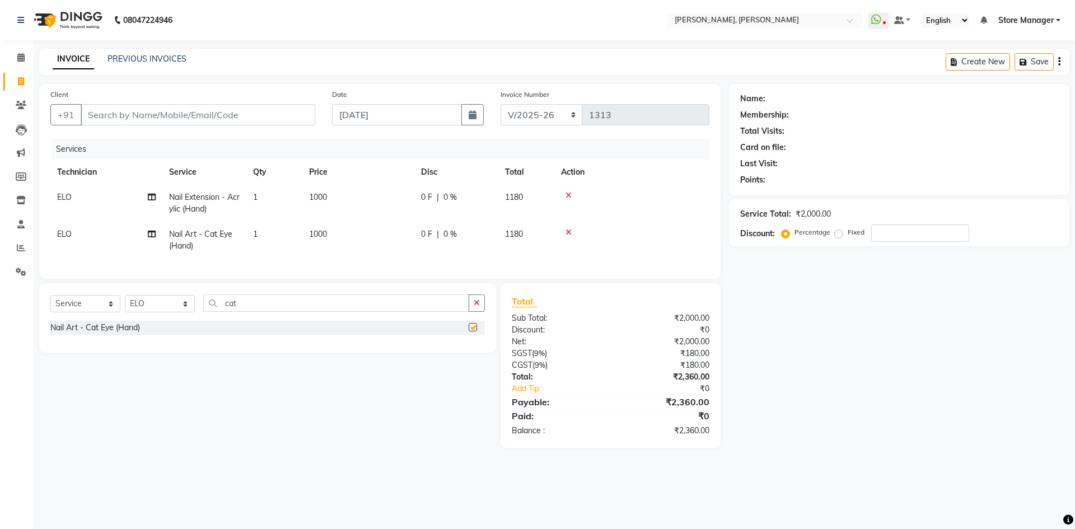
checkbox input "false"
click at [139, 277] on div "Client +91 Date [DATE] Invoice Number BTH/2025-26 RED/2025-26 V/2025 V/[PHONE_N…" at bounding box center [380, 181] width 682 height 195
click at [384, 311] on input "cat" at bounding box center [336, 303] width 266 height 17
click at [479, 307] on icon "button" at bounding box center [477, 303] width 6 height 8
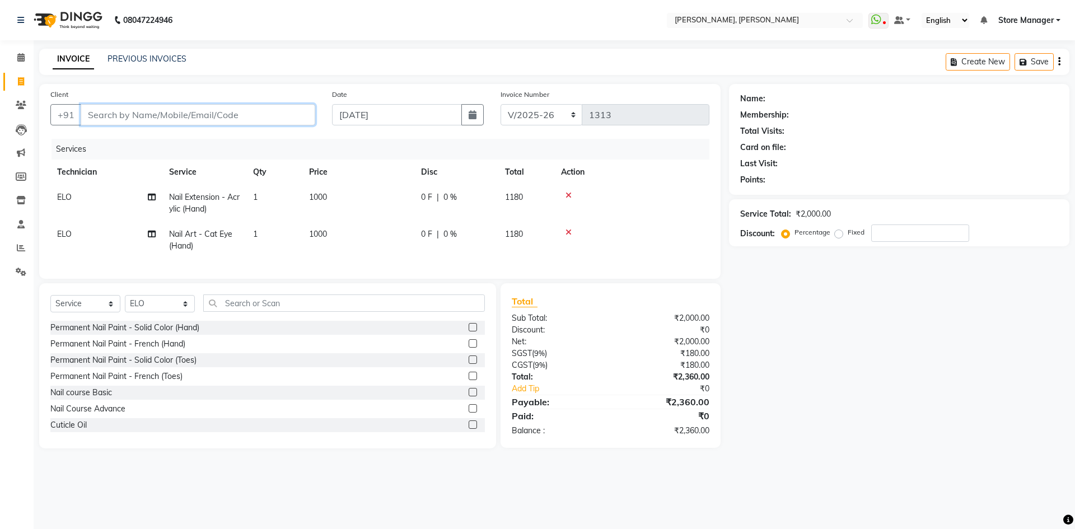
click at [133, 116] on input "Client" at bounding box center [198, 114] width 235 height 21
click at [134, 116] on input "Client" at bounding box center [198, 114] width 235 height 21
click at [124, 115] on input "Client" at bounding box center [198, 114] width 235 height 21
click at [106, 115] on input "Client" at bounding box center [198, 114] width 235 height 21
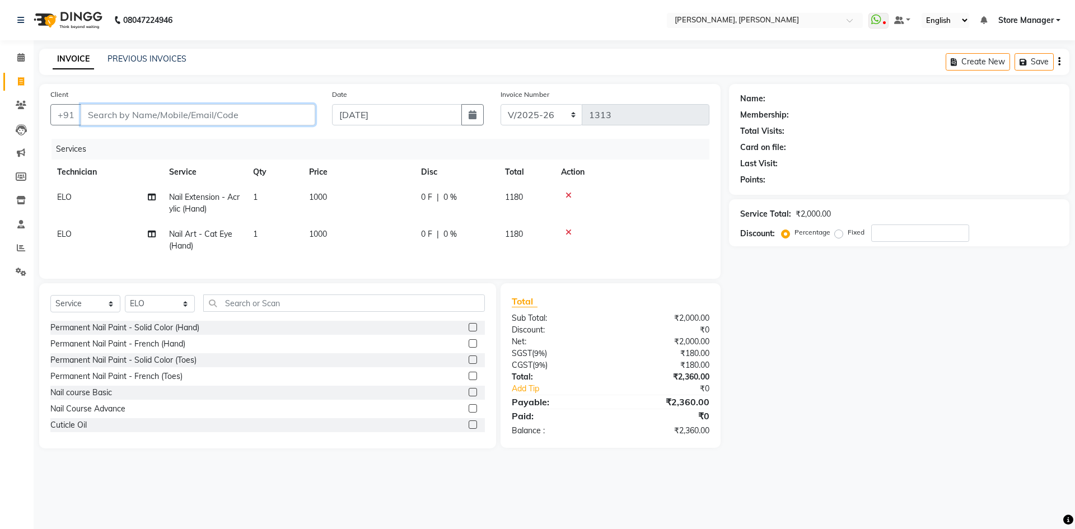
click at [107, 119] on input "Client" at bounding box center [198, 114] width 235 height 21
click at [113, 117] on input "Client" at bounding box center [198, 114] width 235 height 21
click at [117, 114] on input "Client" at bounding box center [198, 114] width 235 height 21
click at [127, 117] on input "Client" at bounding box center [198, 114] width 235 height 21
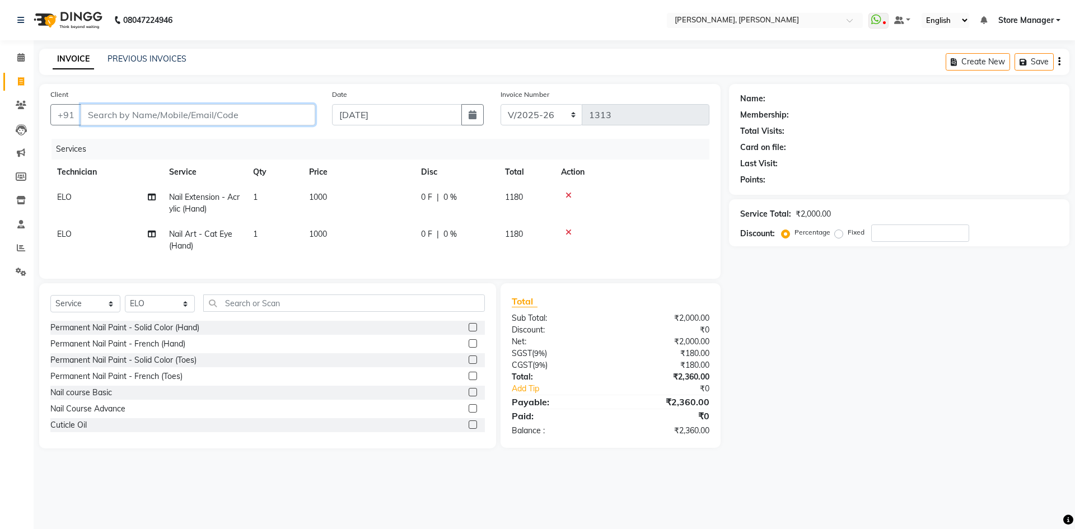
type input "9"
type input "0"
type input "9606830655"
click at [281, 108] on button "Add Client" at bounding box center [287, 114] width 58 height 21
select select "21"
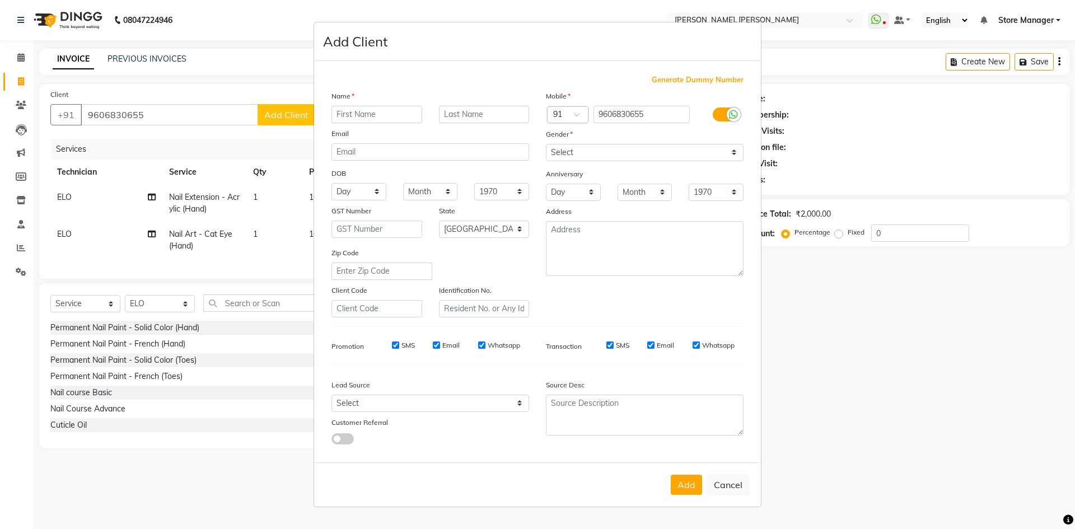
click at [404, 110] on input "text" at bounding box center [377, 114] width 91 height 17
click at [395, 117] on input "text" at bounding box center [377, 114] width 91 height 17
click at [359, 113] on input "text" at bounding box center [377, 114] width 91 height 17
click at [356, 116] on input "text" at bounding box center [377, 114] width 91 height 17
type input "prathigma"
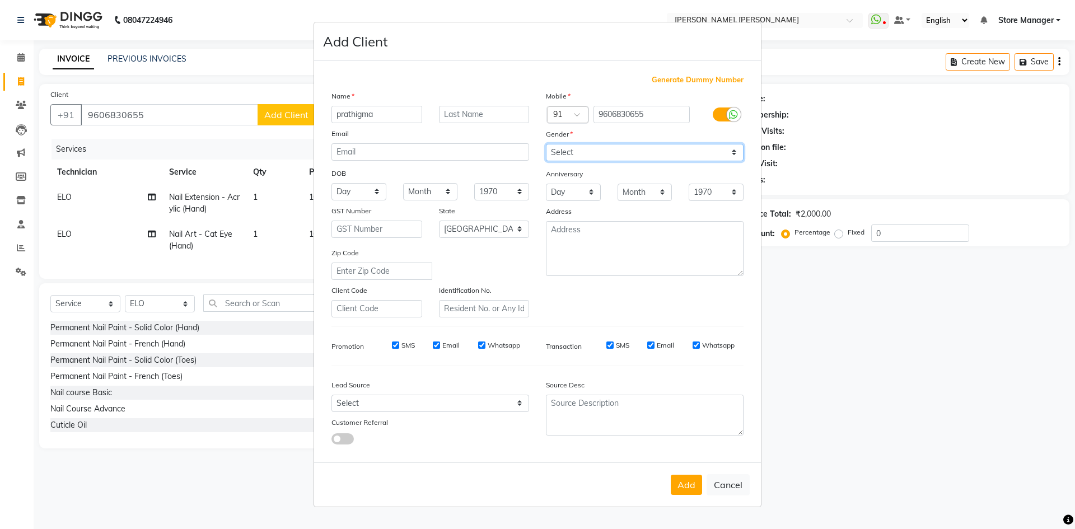
click at [735, 156] on select "Select [DEMOGRAPHIC_DATA] [DEMOGRAPHIC_DATA] Other Prefer Not To Say" at bounding box center [645, 152] width 198 height 17
select select "[DEMOGRAPHIC_DATA]"
click at [546, 144] on select "Select [DEMOGRAPHIC_DATA] [DEMOGRAPHIC_DATA] Other Prefer Not To Say" at bounding box center [645, 152] width 198 height 17
click at [684, 488] on button "Add" at bounding box center [686, 485] width 31 height 20
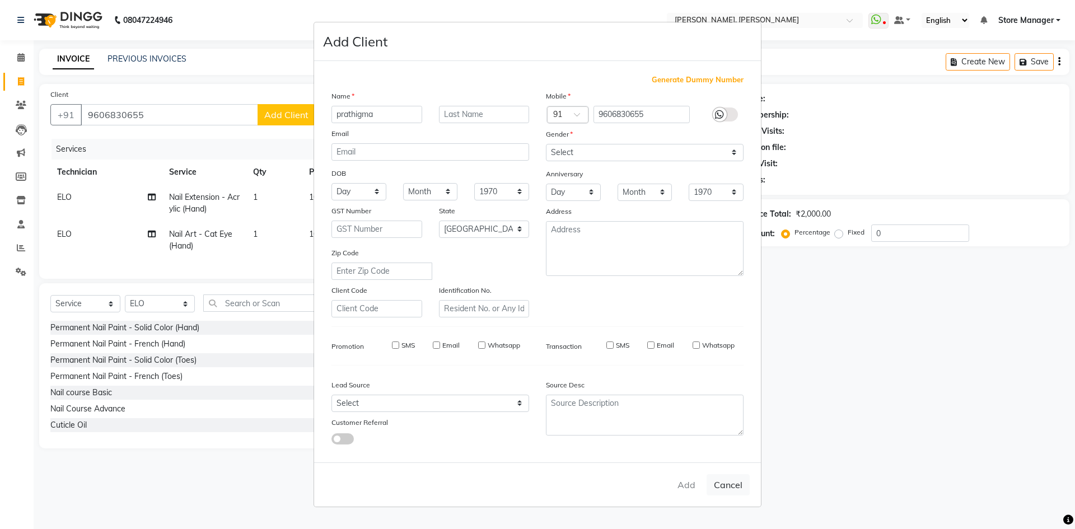
type input "96******55"
select select
select select "null"
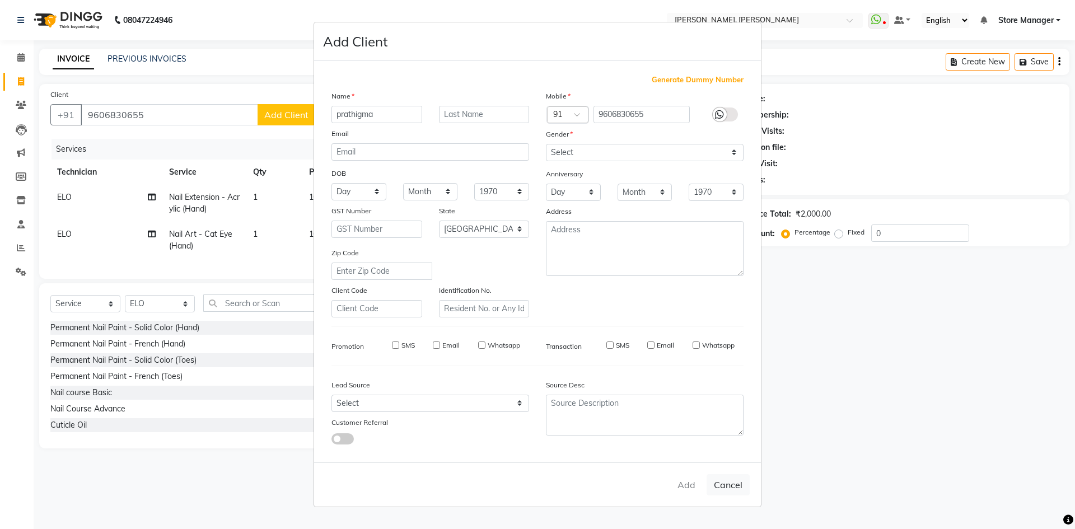
select select
checkbox input "false"
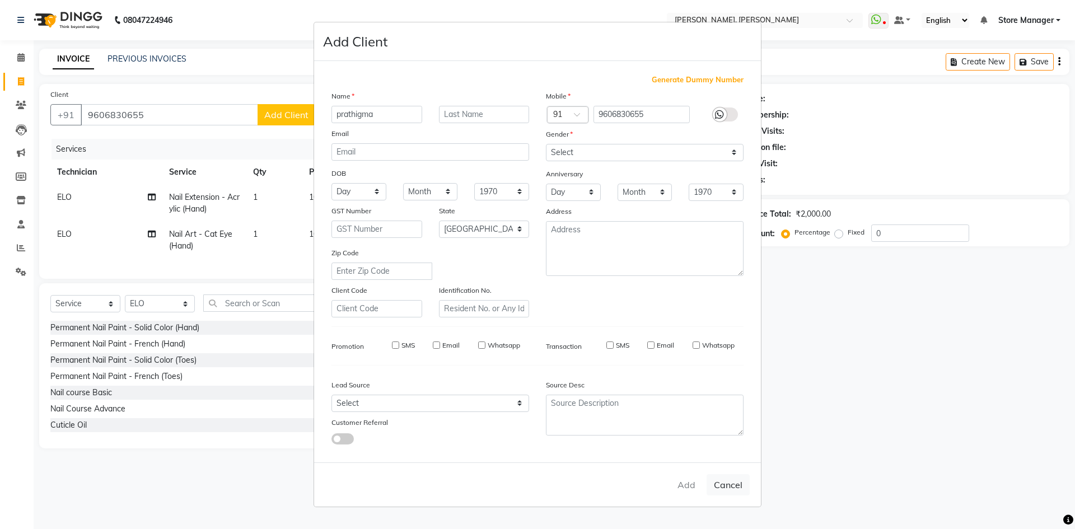
checkbox input "false"
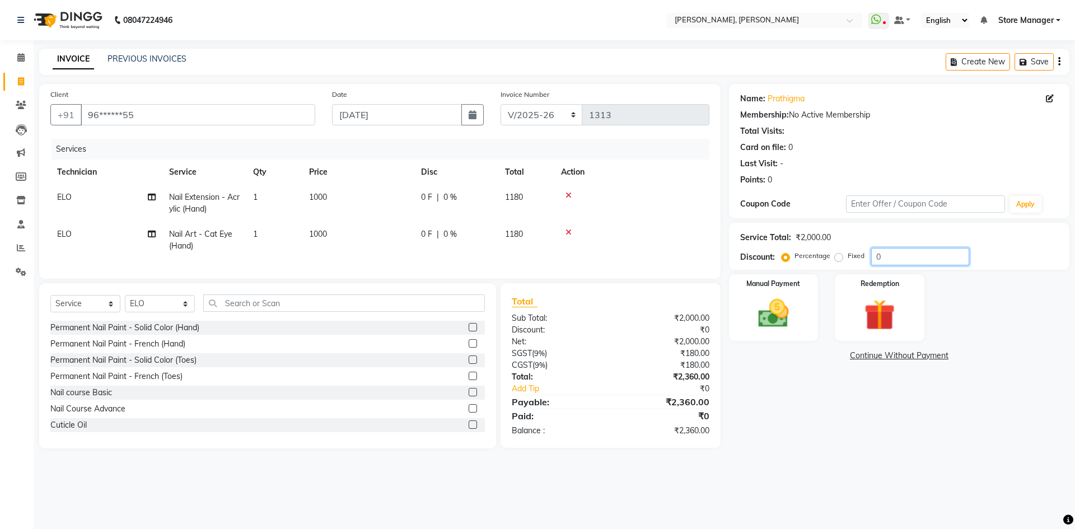
click at [900, 253] on input "0" at bounding box center [921, 256] width 98 height 17
type input "6"
click at [848, 256] on label "Fixed" at bounding box center [856, 256] width 17 height 10
click at [837, 256] on input "Fixed" at bounding box center [841, 256] width 8 height 8
radio input "true"
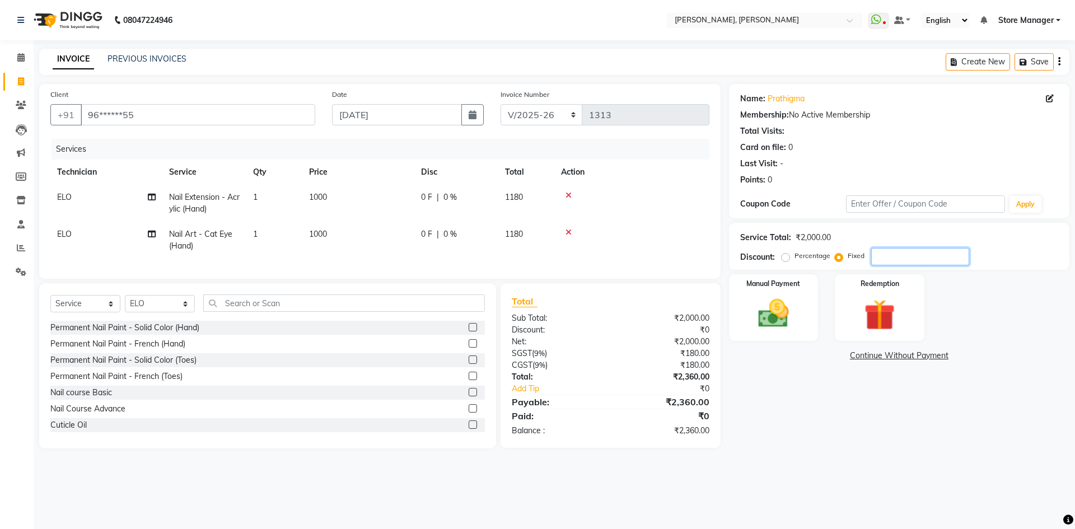
click at [891, 259] on input "number" at bounding box center [921, 256] width 98 height 17
type input "60"
click at [774, 314] on img at bounding box center [774, 313] width 52 height 37
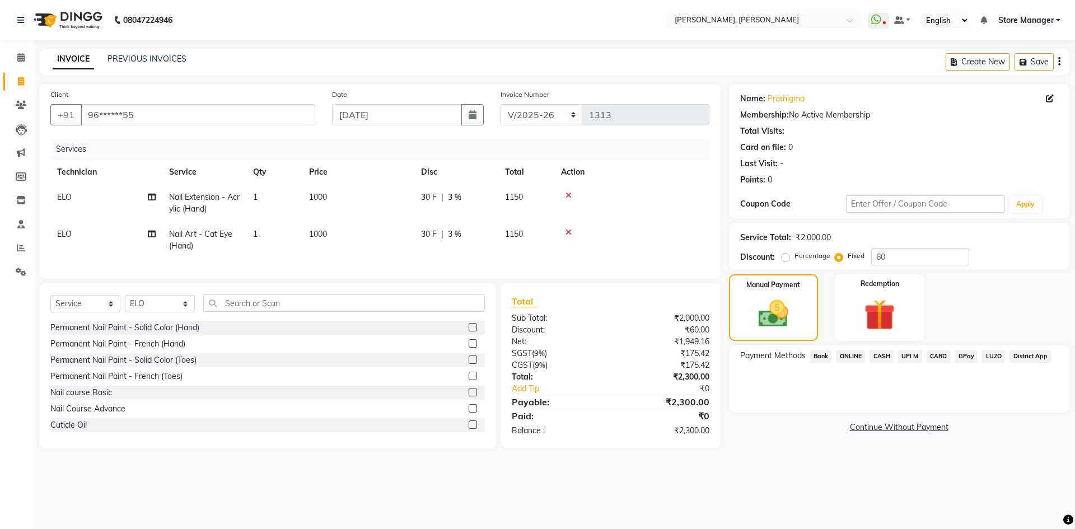
click at [939, 355] on span "CARD" at bounding box center [939, 356] width 24 height 13
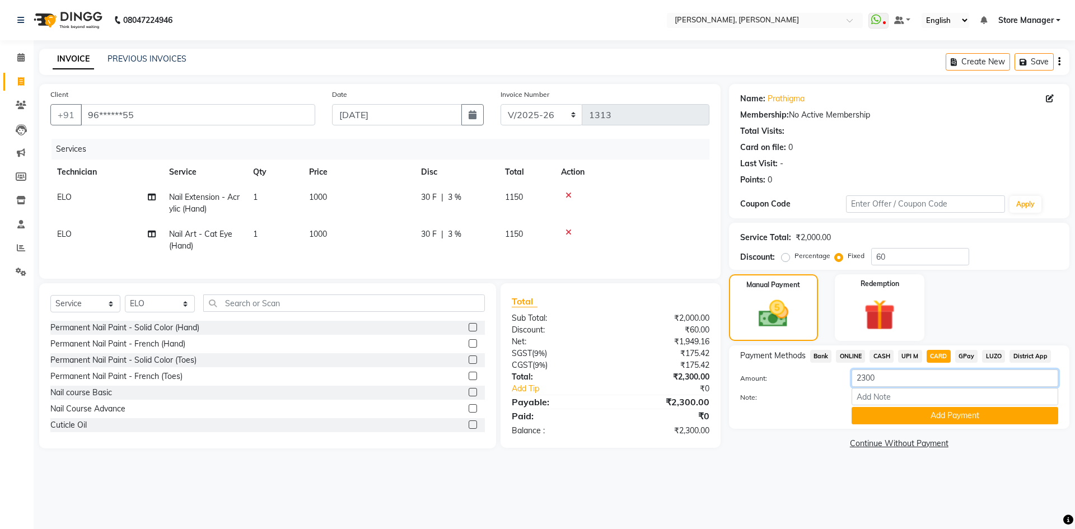
click at [900, 382] on input "2300" at bounding box center [955, 378] width 207 height 17
type input "2"
click at [896, 400] on input "Note:" at bounding box center [955, 396] width 207 height 17
click at [818, 401] on label "Note:" at bounding box center [787, 398] width 111 height 10
click at [852, 401] on input "Note:" at bounding box center [955, 396] width 207 height 17
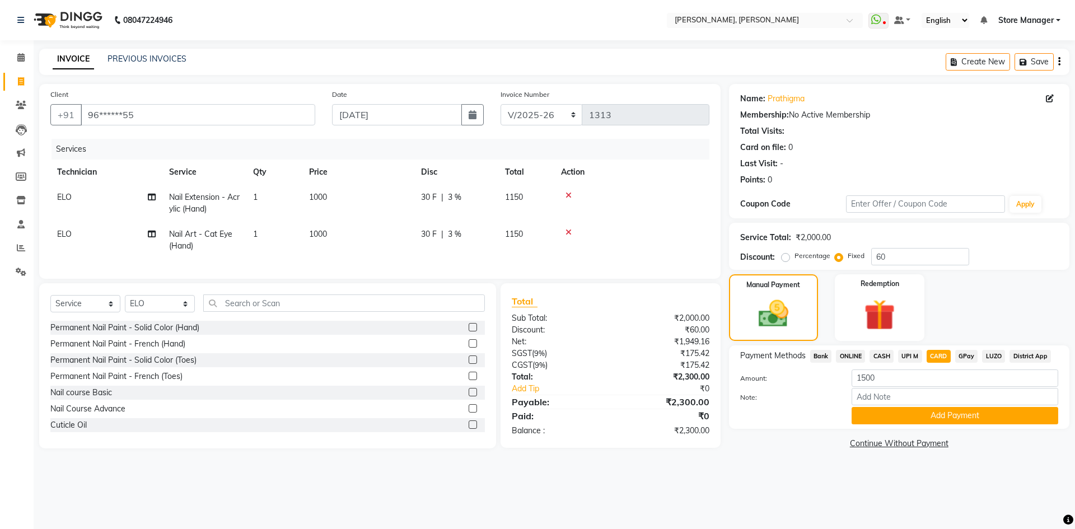
click at [849, 350] on span "ONLINE" at bounding box center [850, 356] width 29 height 13
type input "2300"
click at [880, 397] on input "Note:" at bounding box center [955, 396] width 207 height 17
click at [885, 396] on input "Note:" at bounding box center [955, 396] width 207 height 17
type input "800"
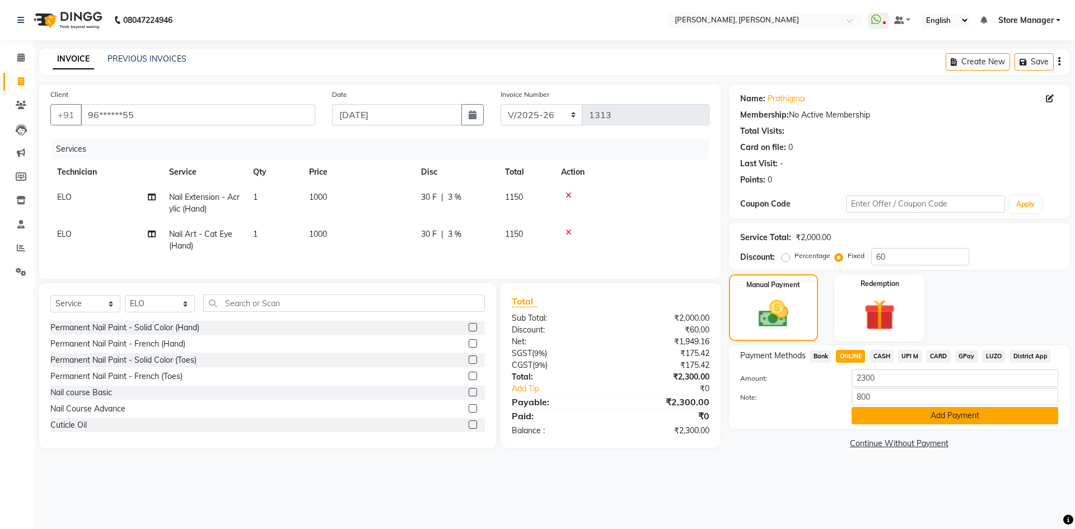
click at [898, 419] on button "Add Payment" at bounding box center [955, 415] width 207 height 17
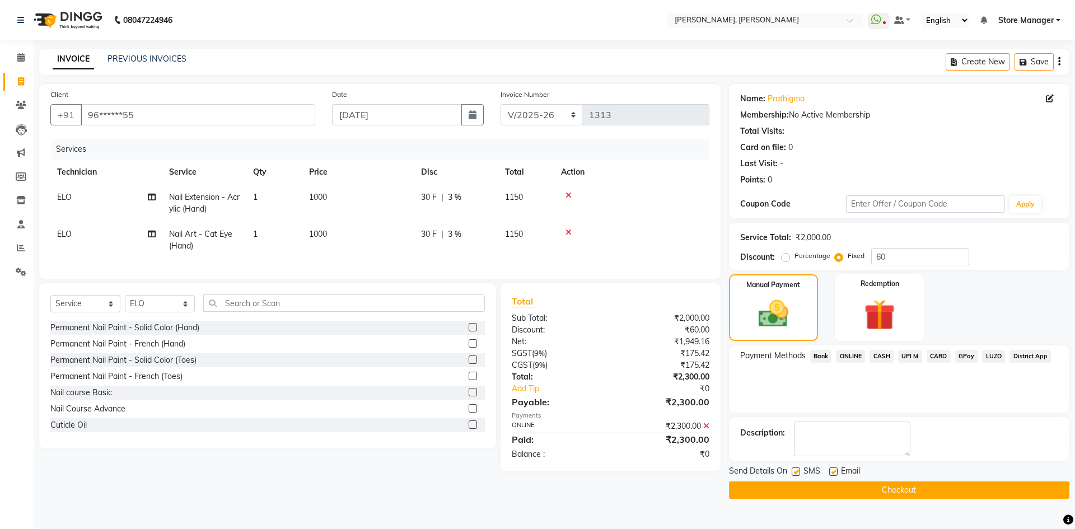
click at [896, 492] on button "Checkout" at bounding box center [899, 490] width 341 height 17
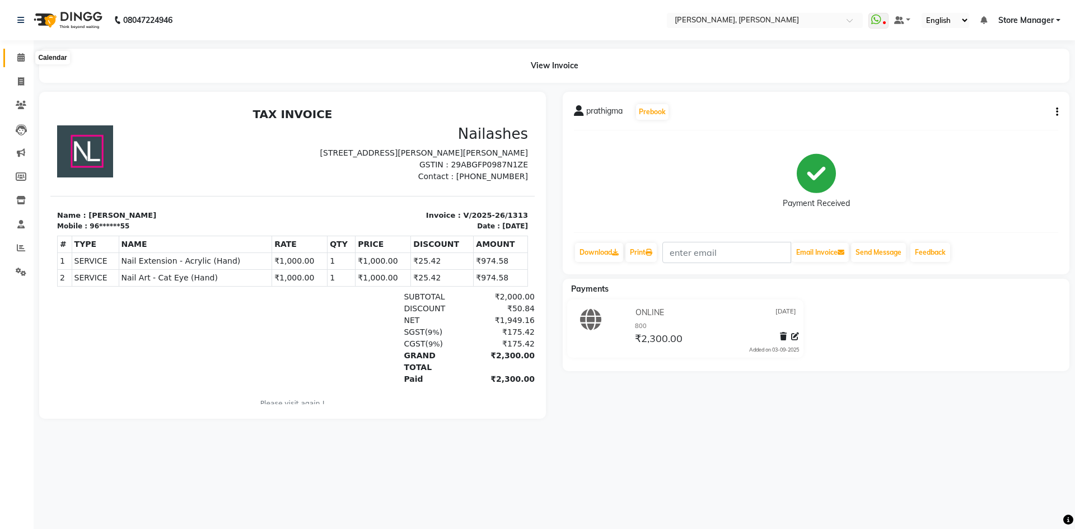
click at [18, 56] on icon at bounding box center [20, 57] width 7 height 8
